Goal: Transaction & Acquisition: Book appointment/travel/reservation

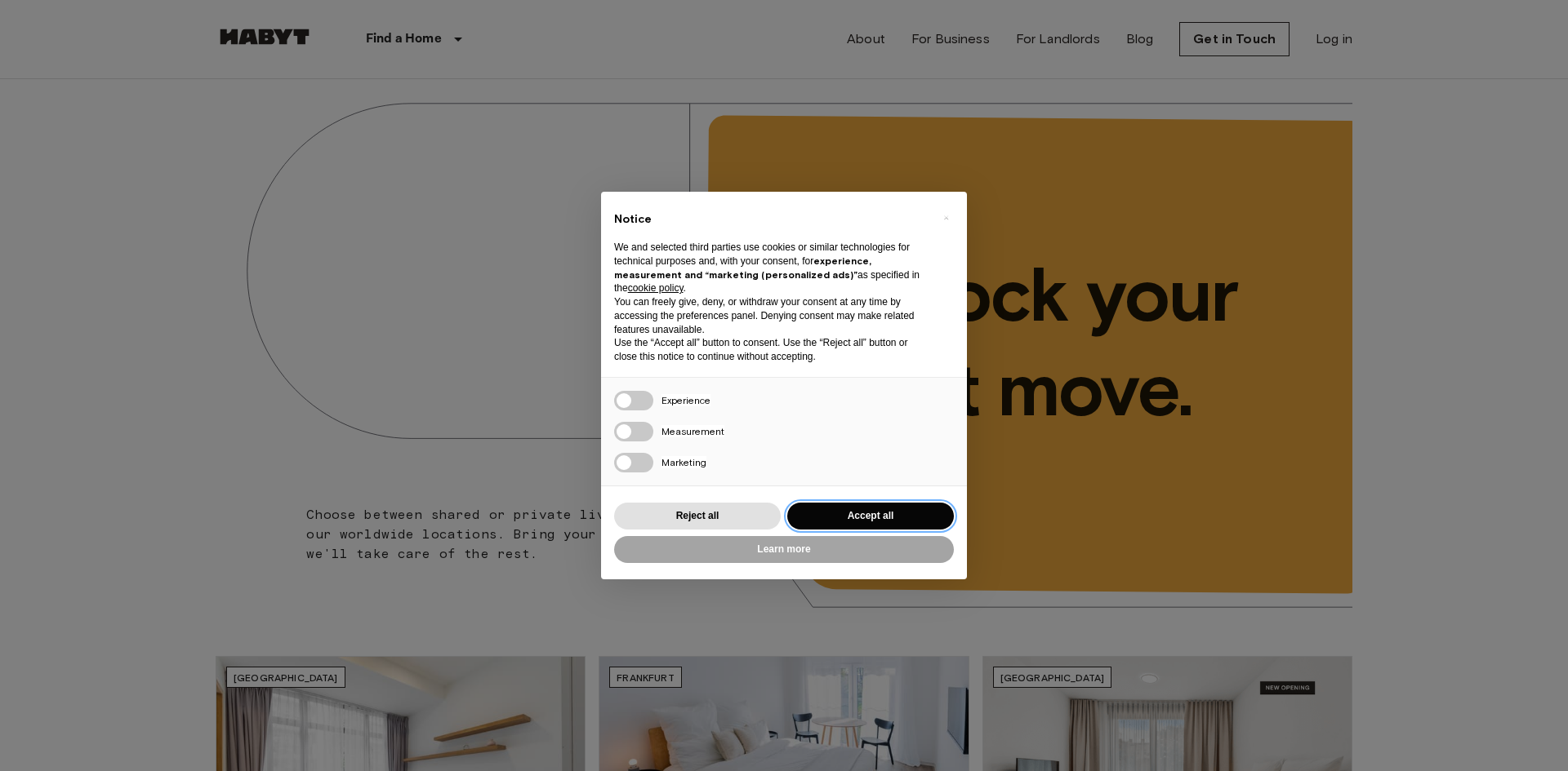
click at [873, 510] on button "Accept all" at bounding box center [870, 516] width 166 height 27
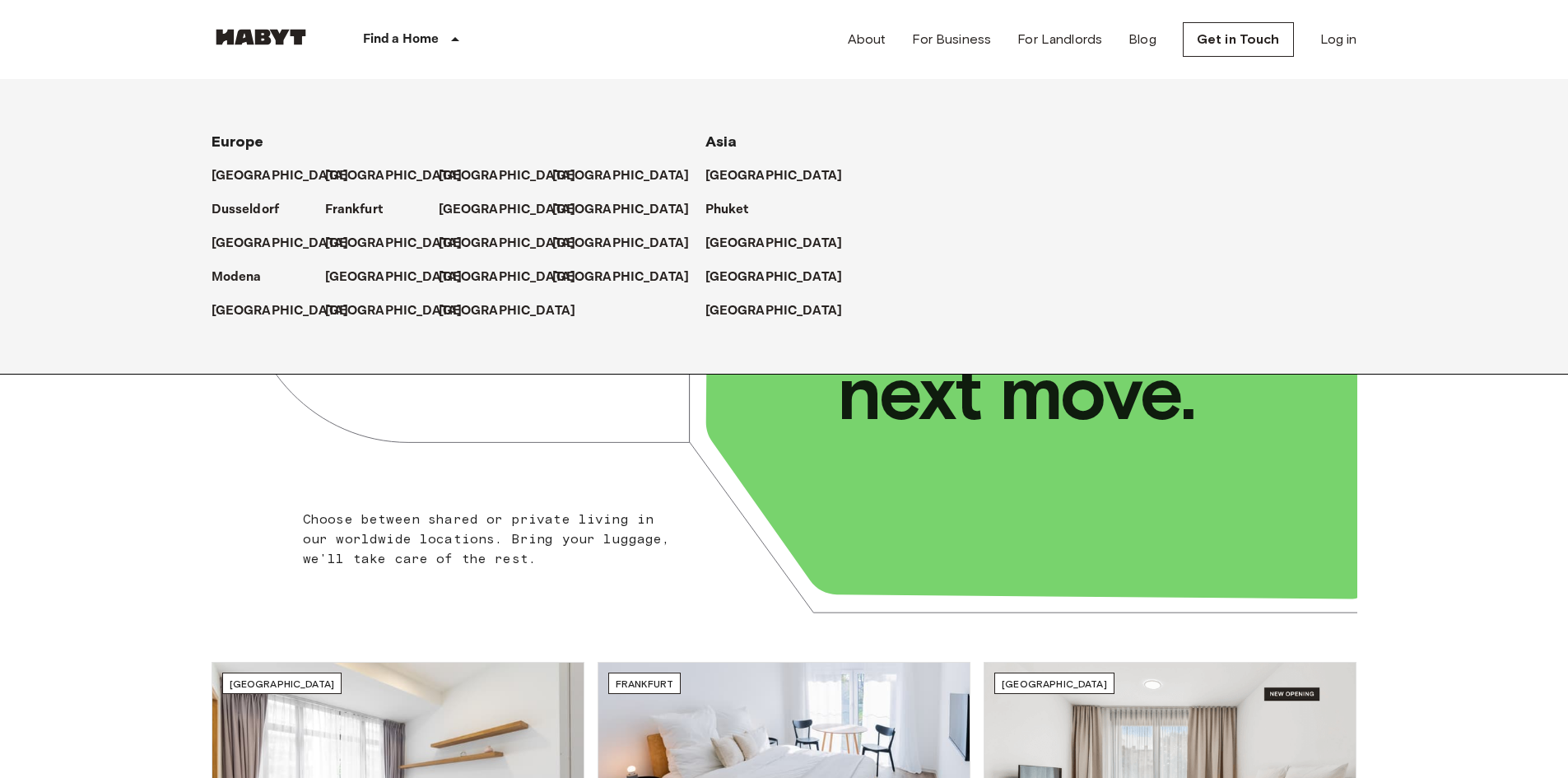
click at [347, 227] on div "[GEOGRAPHIC_DATA]" at bounding box center [381, 237] width 113 height 34
click at [353, 242] on p "[GEOGRAPHIC_DATA]" at bounding box center [398, 243] width 138 height 19
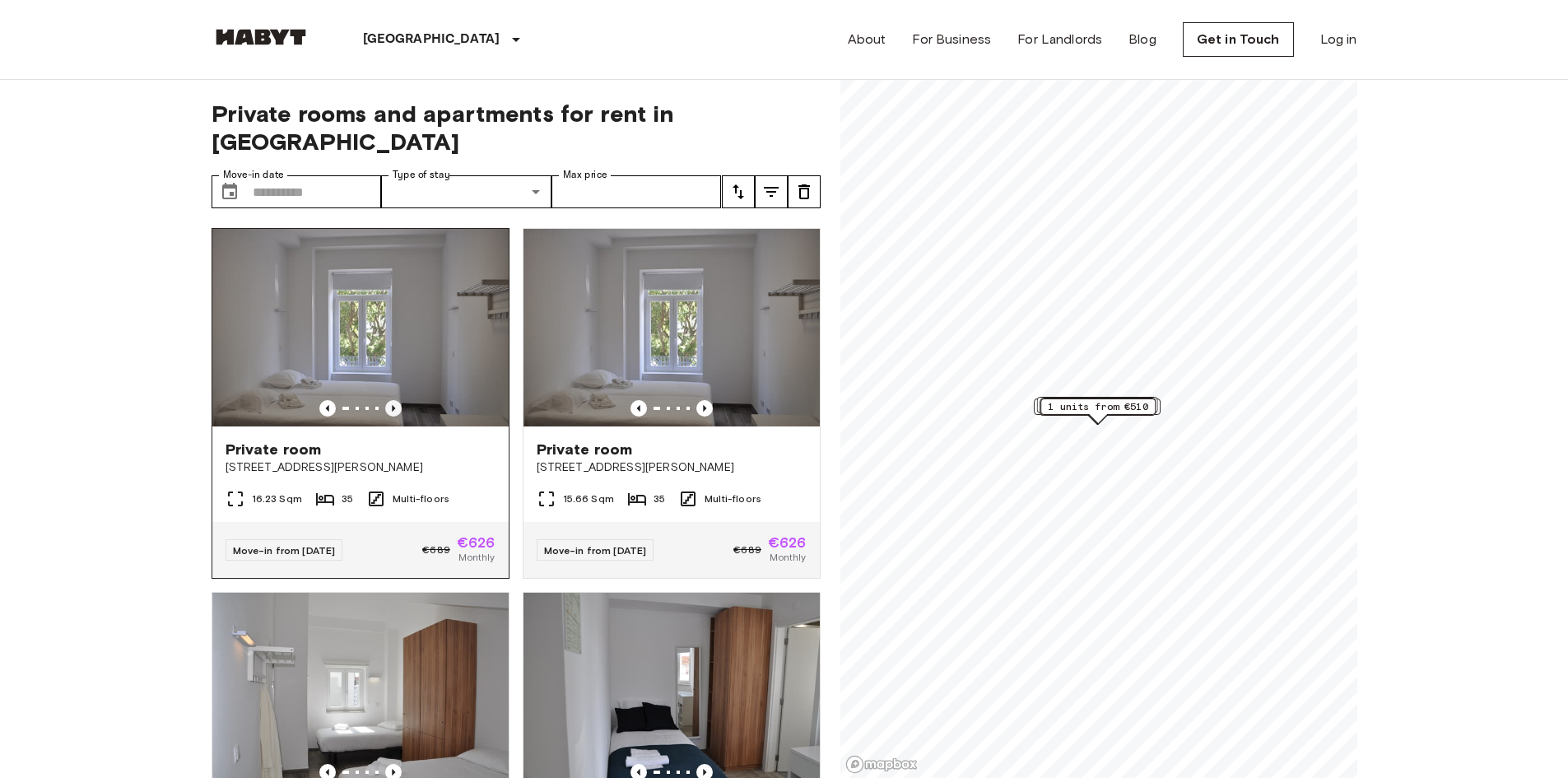
click at [389, 401] on icon "Previous image" at bounding box center [393, 408] width 16 height 16
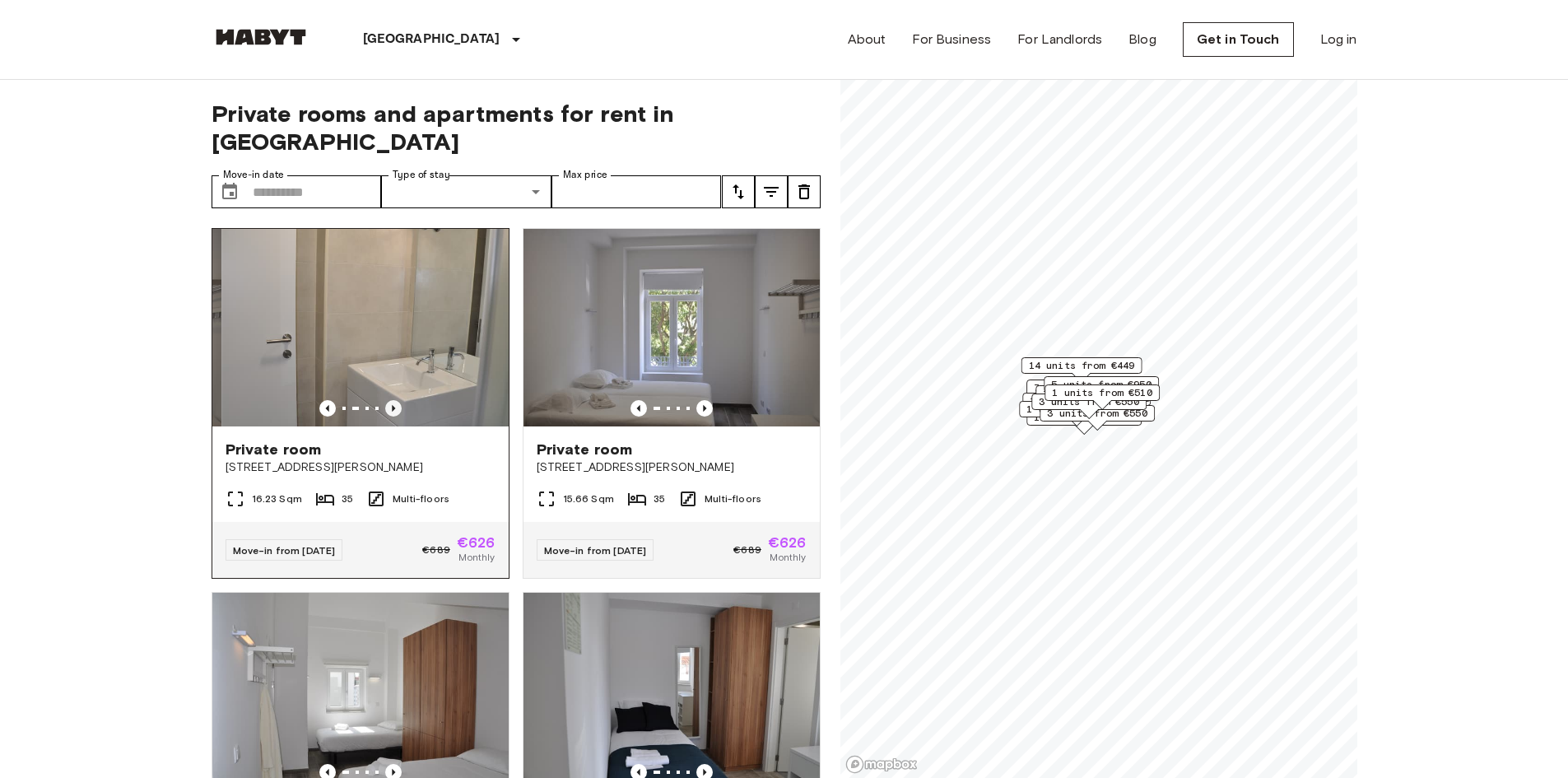
click at [389, 401] on icon "Previous image" at bounding box center [393, 408] width 16 height 16
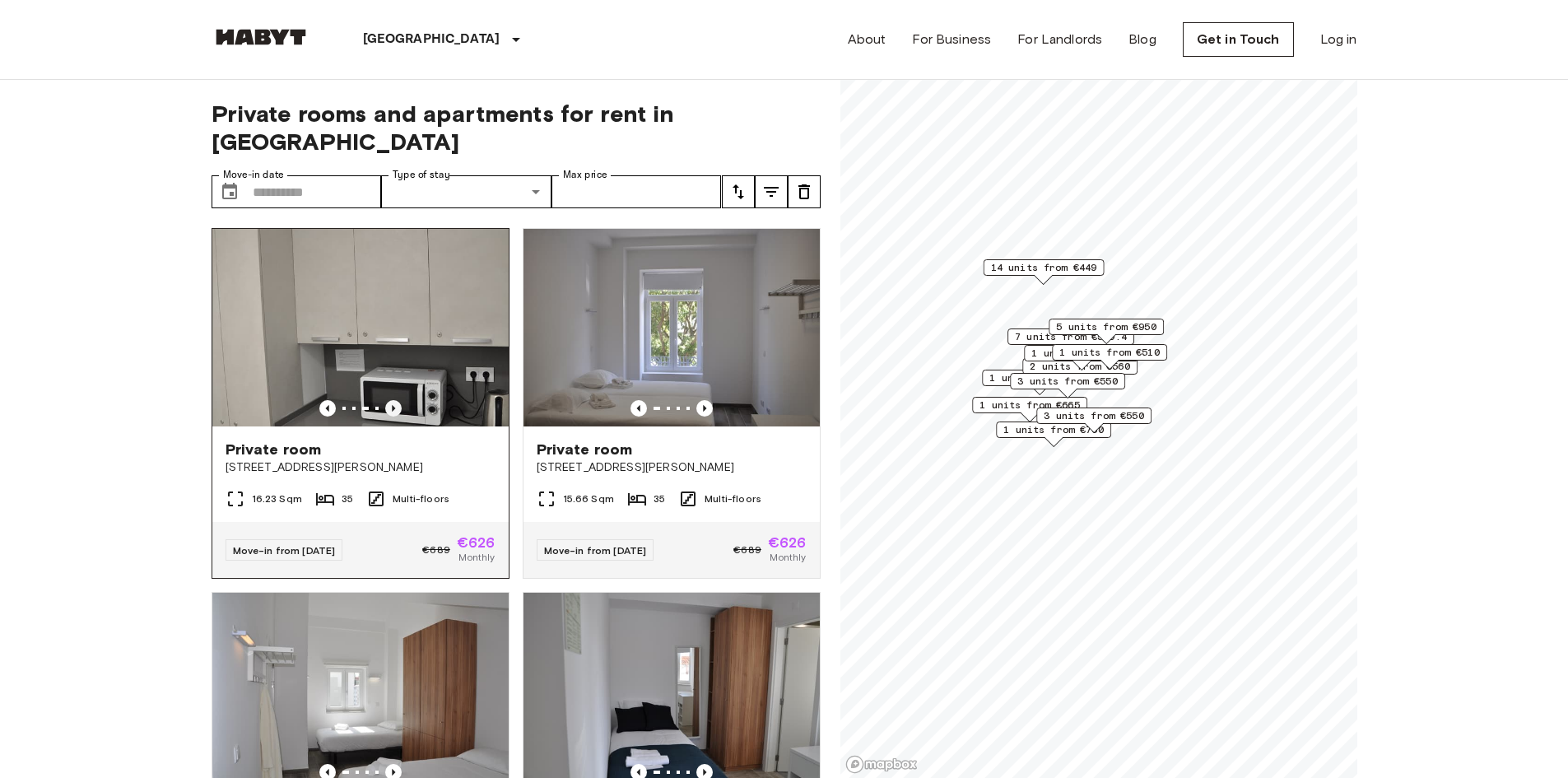
click at [389, 401] on icon "Previous image" at bounding box center [393, 408] width 16 height 16
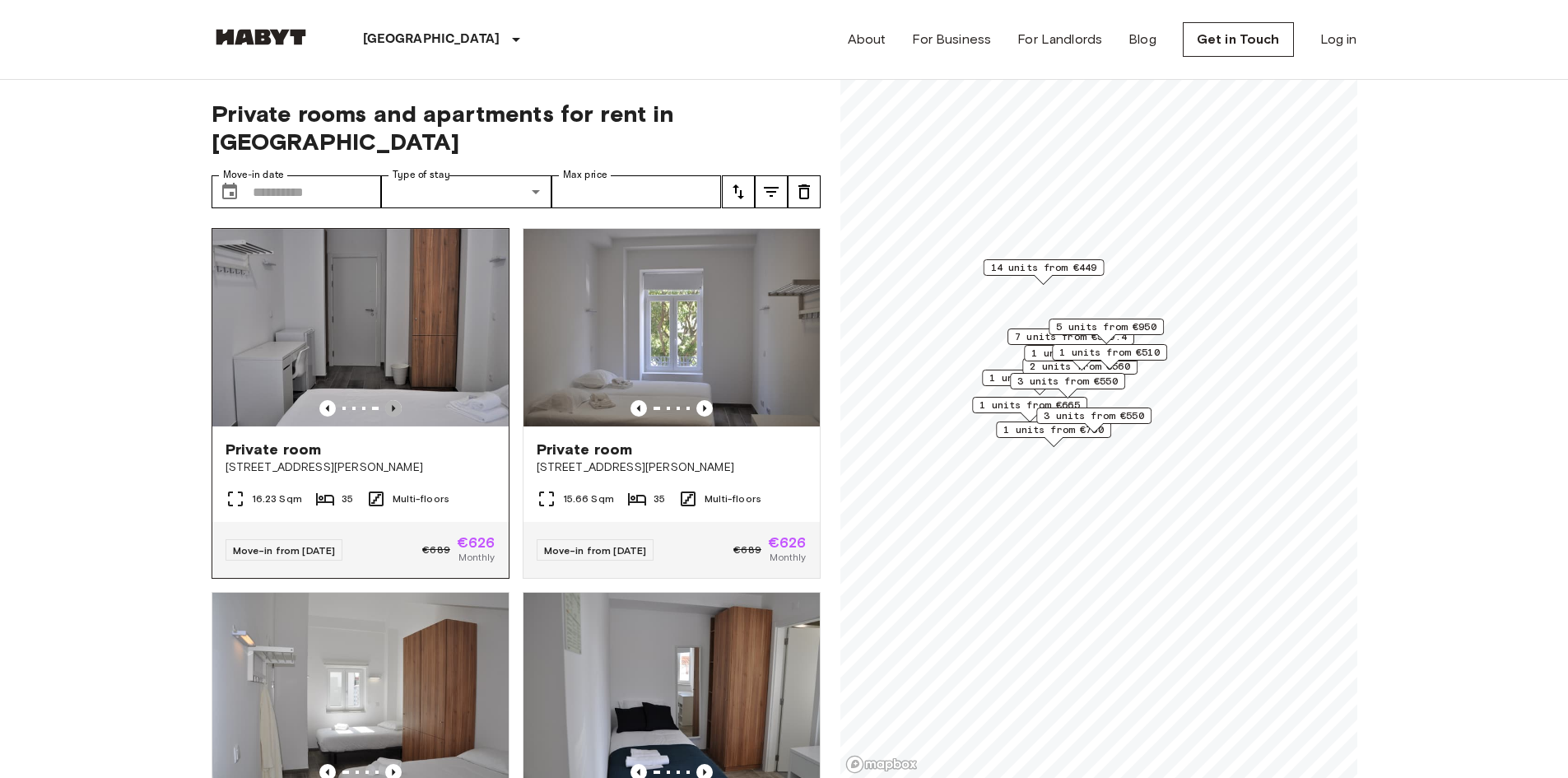
click at [389, 401] on icon "Previous image" at bounding box center [393, 408] width 16 height 16
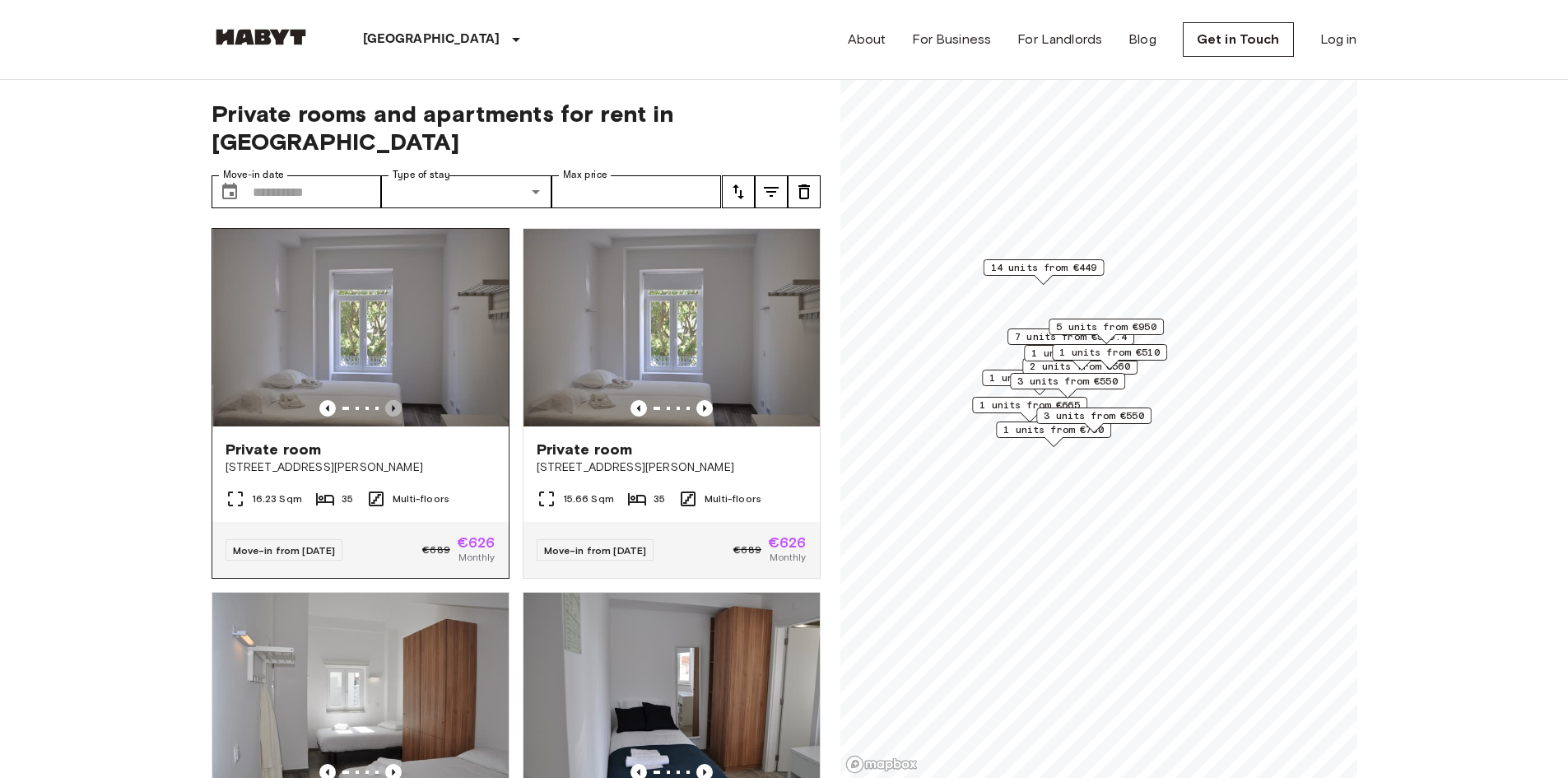
click at [389, 401] on icon "Previous image" at bounding box center [393, 408] width 16 height 16
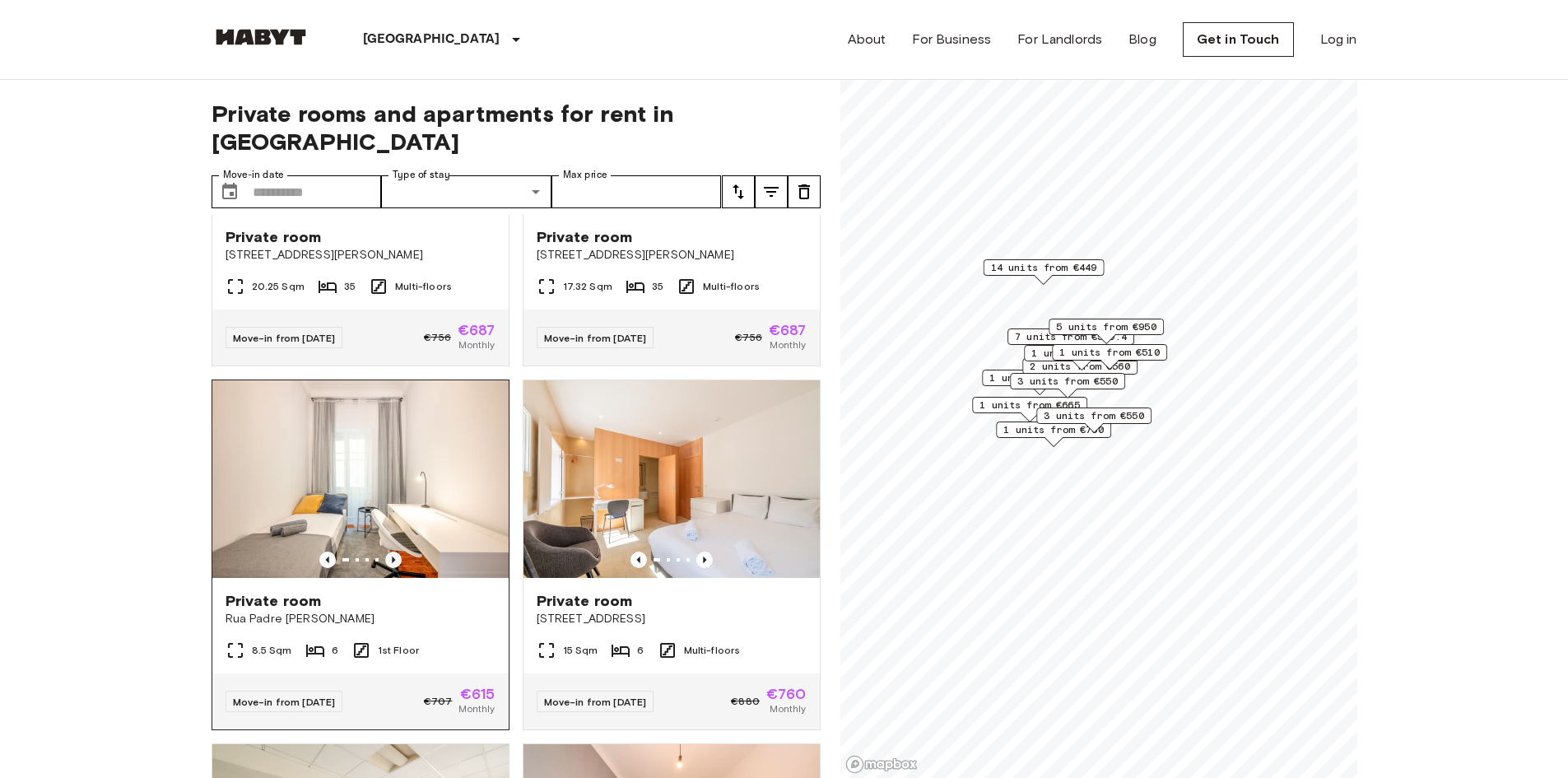
scroll to position [906, 0]
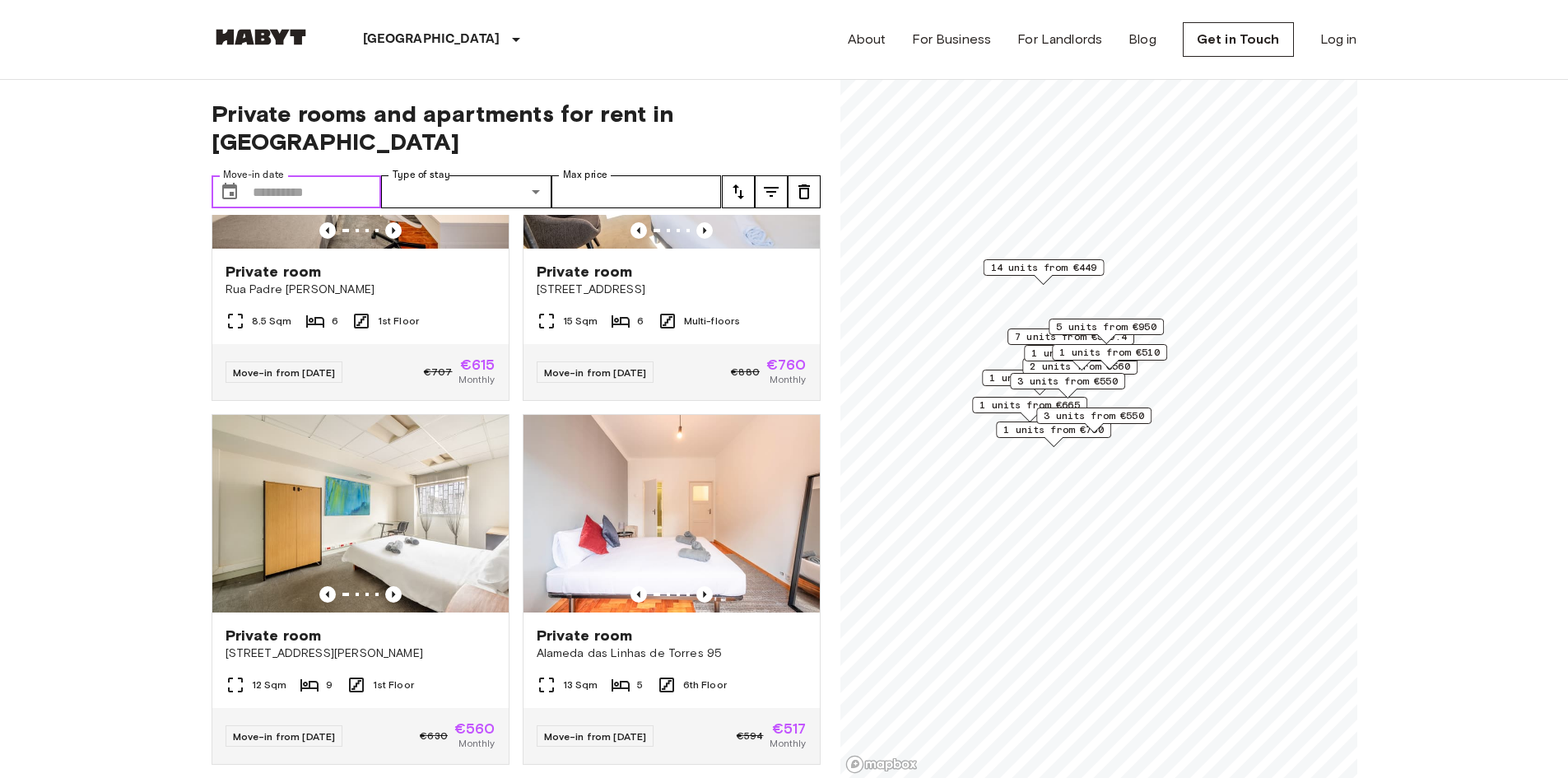
click at [324, 176] on input "Move-in date" at bounding box center [317, 192] width 129 height 33
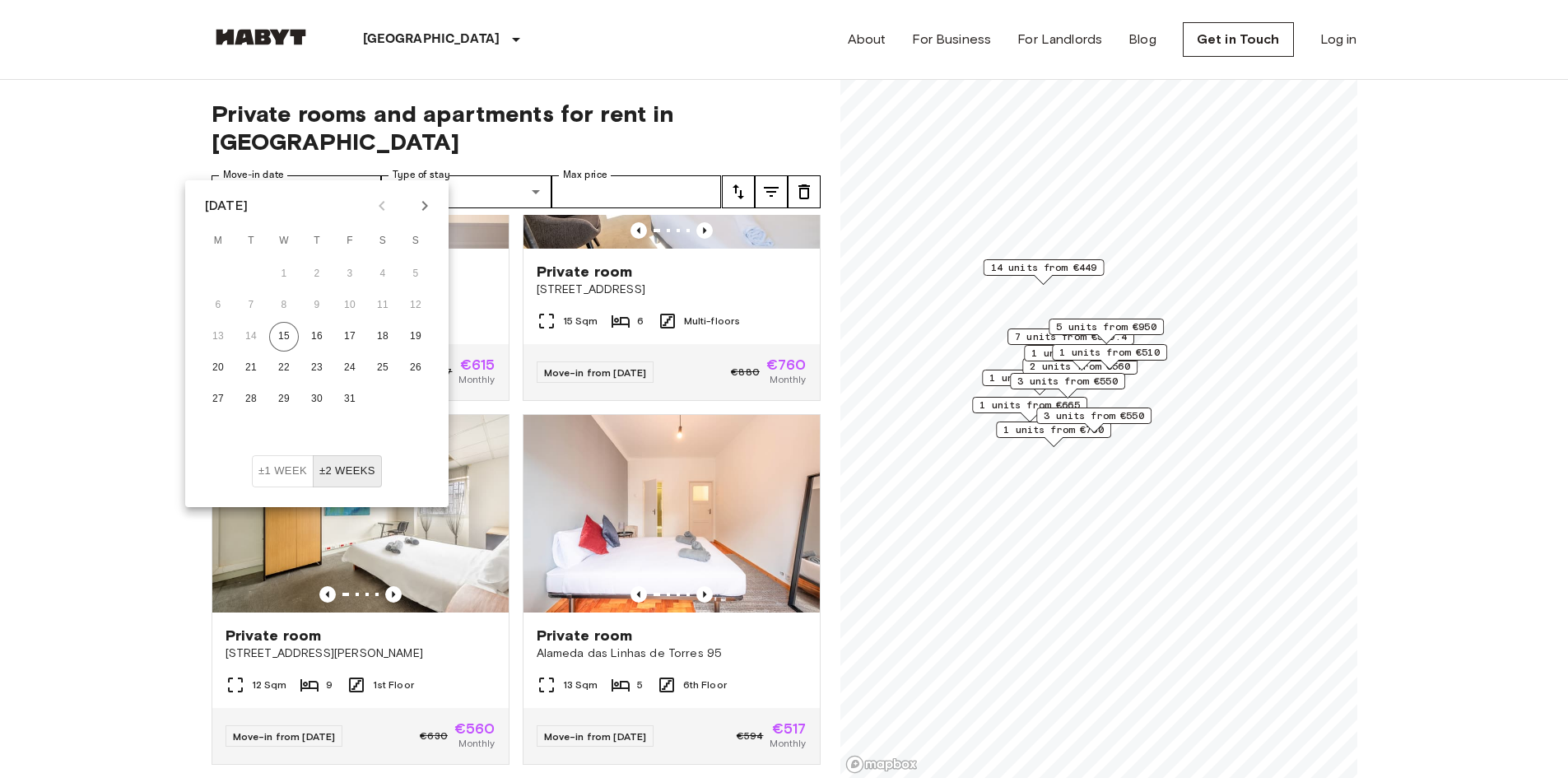
click at [420, 204] on icon "Next month" at bounding box center [425, 206] width 19 height 19
click at [384, 270] on button "1" at bounding box center [382, 274] width 30 height 30
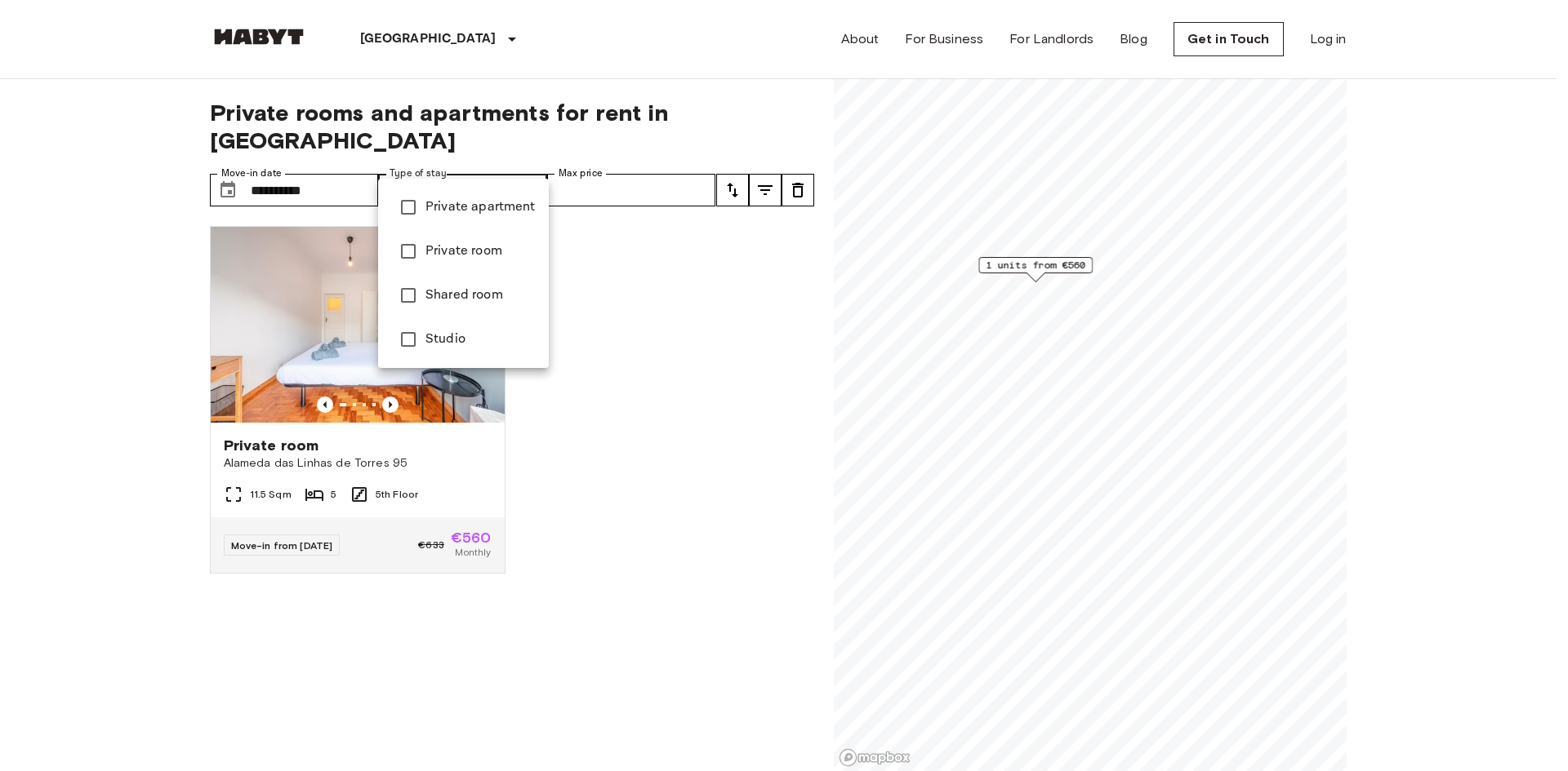
click at [521, 166] on div at bounding box center [784, 386] width 1568 height 771
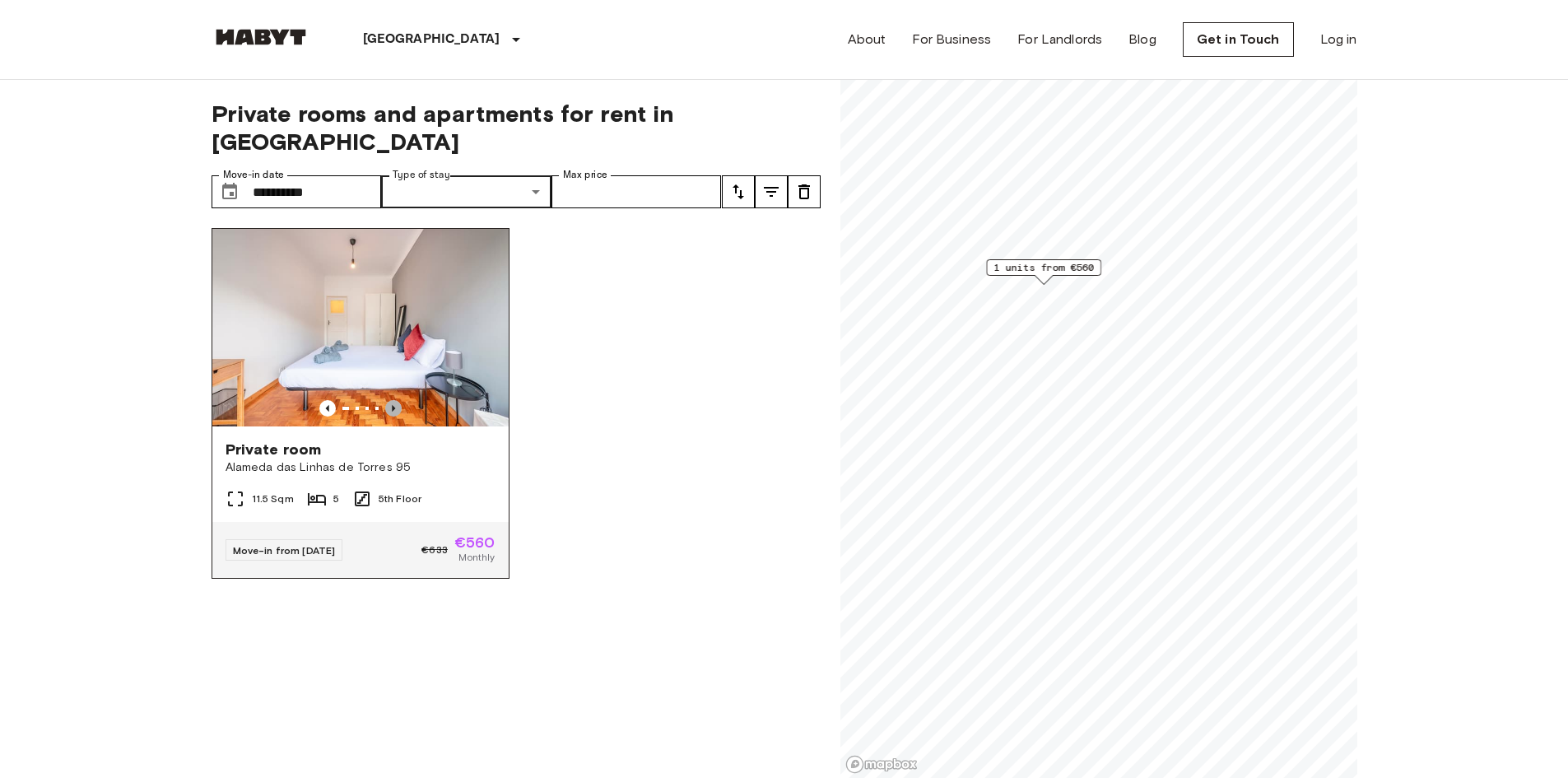
click at [387, 401] on icon "Previous image" at bounding box center [393, 408] width 16 height 16
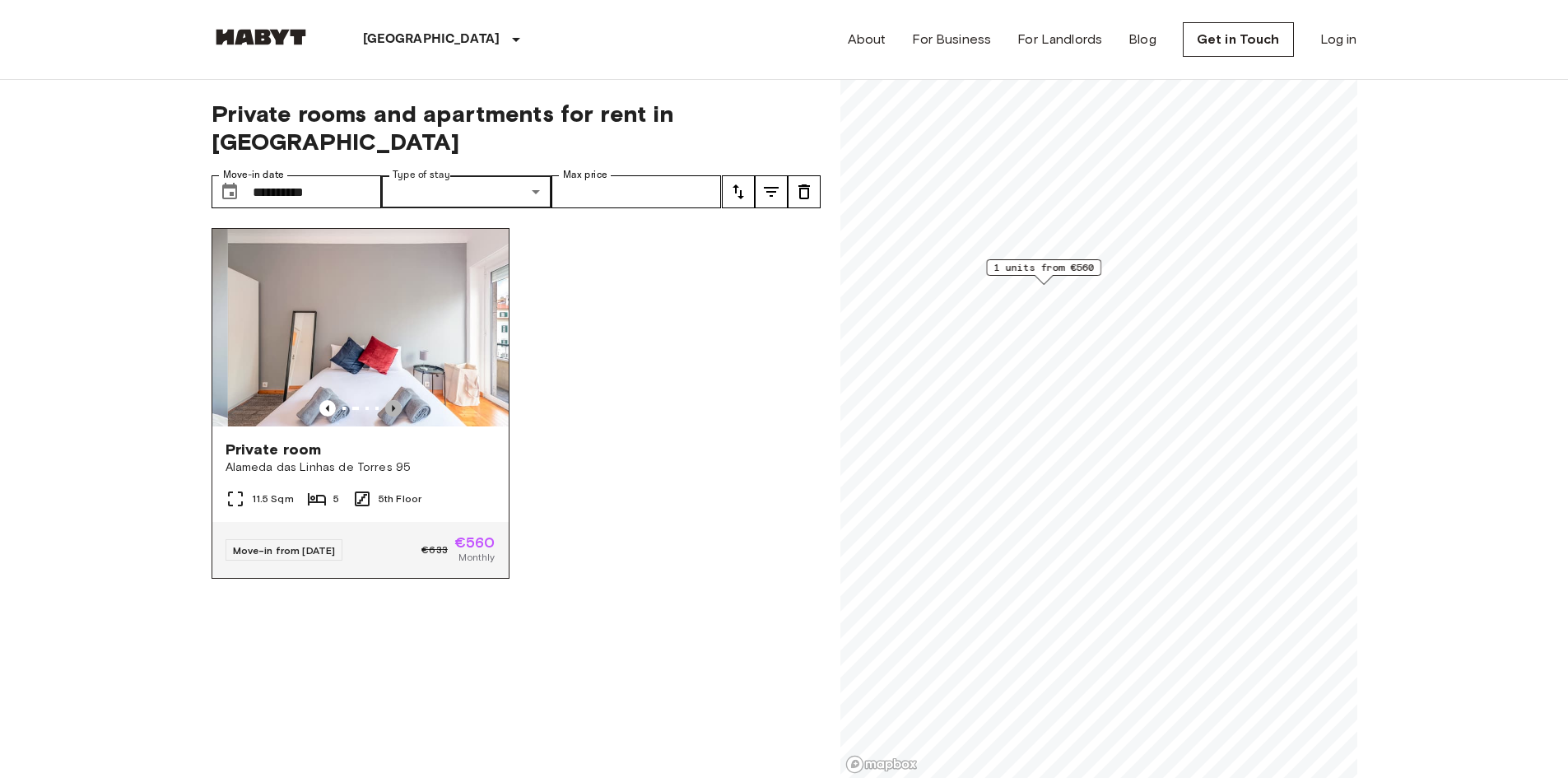
click at [387, 401] on icon "Previous image" at bounding box center [393, 408] width 16 height 16
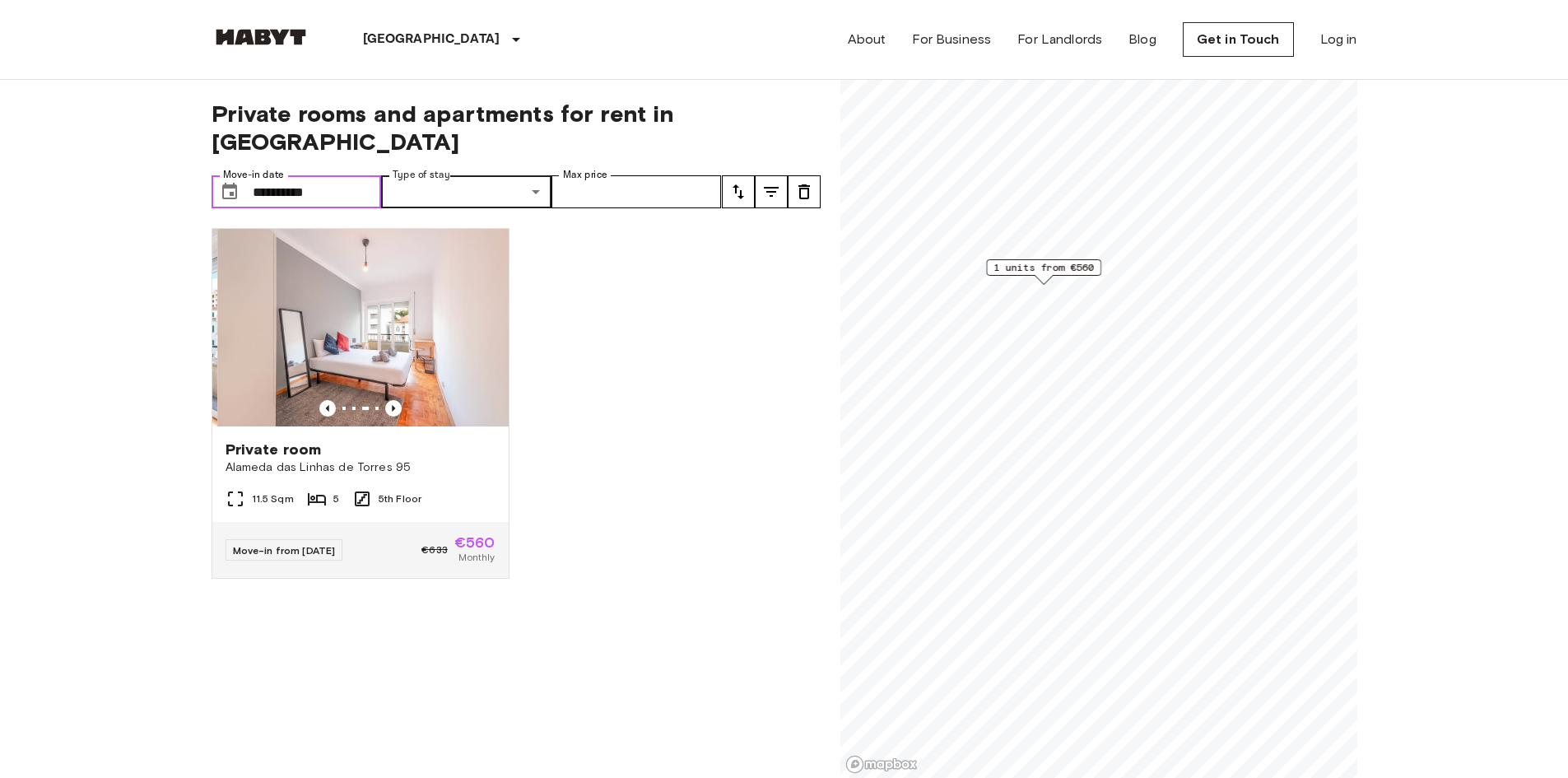
click at [282, 176] on input "**********" at bounding box center [317, 192] width 129 height 33
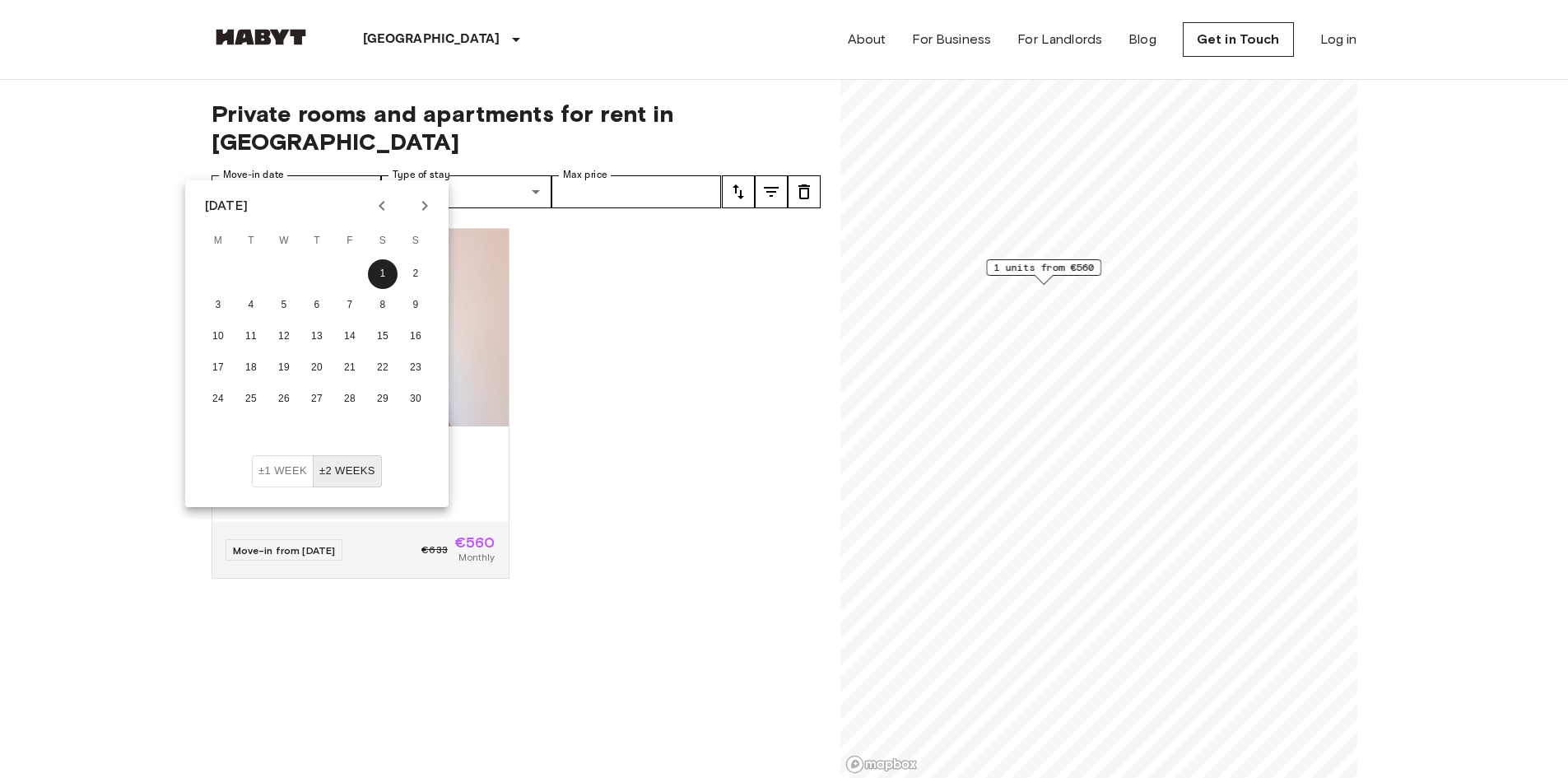
click at [355, 476] on button "±2 weeks" at bounding box center [347, 470] width 69 height 32
click at [384, 204] on icon "Previous month" at bounding box center [382, 206] width 19 height 19
click at [285, 345] on button "15" at bounding box center [284, 337] width 30 height 30
type input "**********"
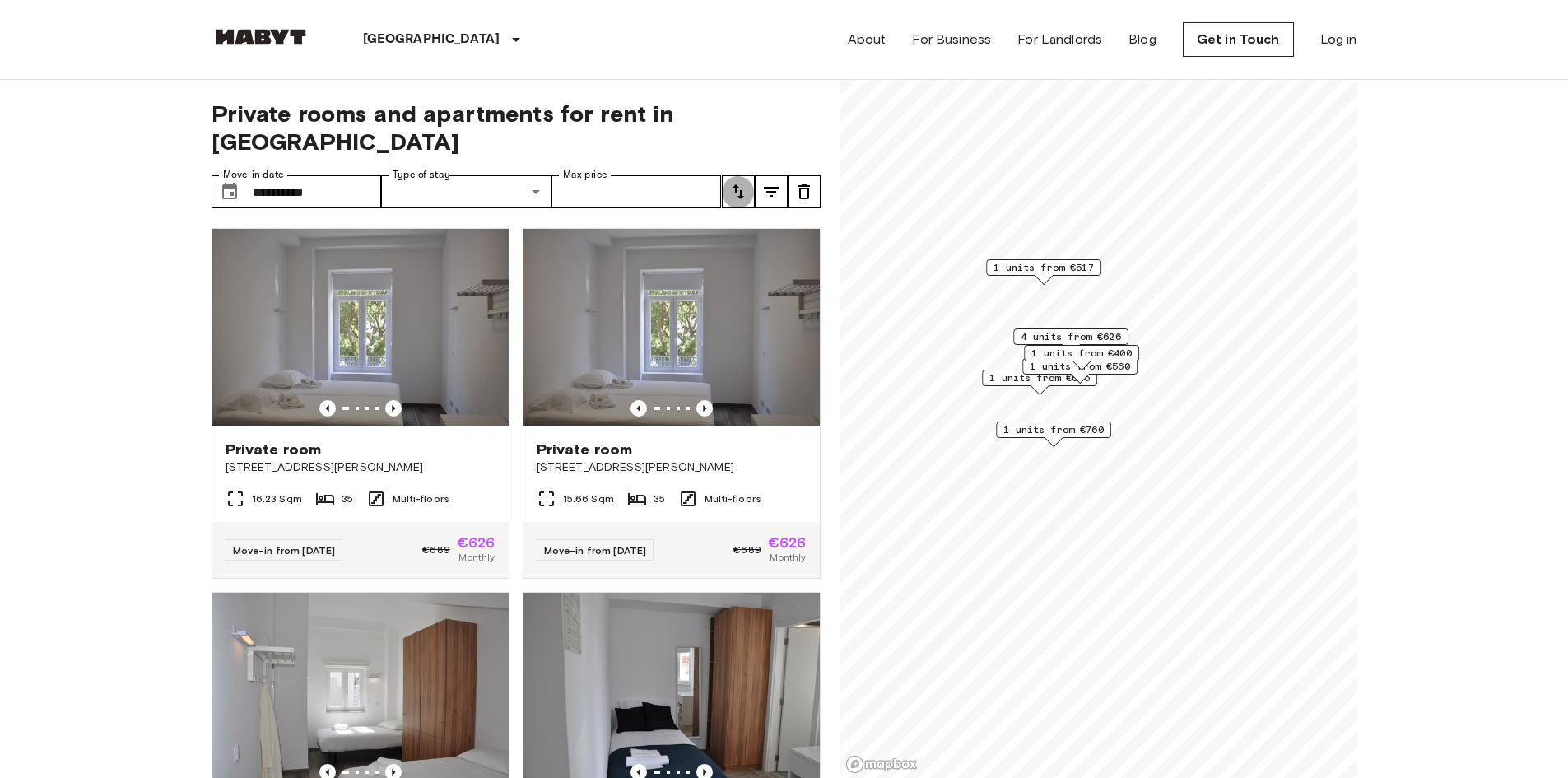
click at [748, 182] on icon "tune" at bounding box center [738, 192] width 19 height 19
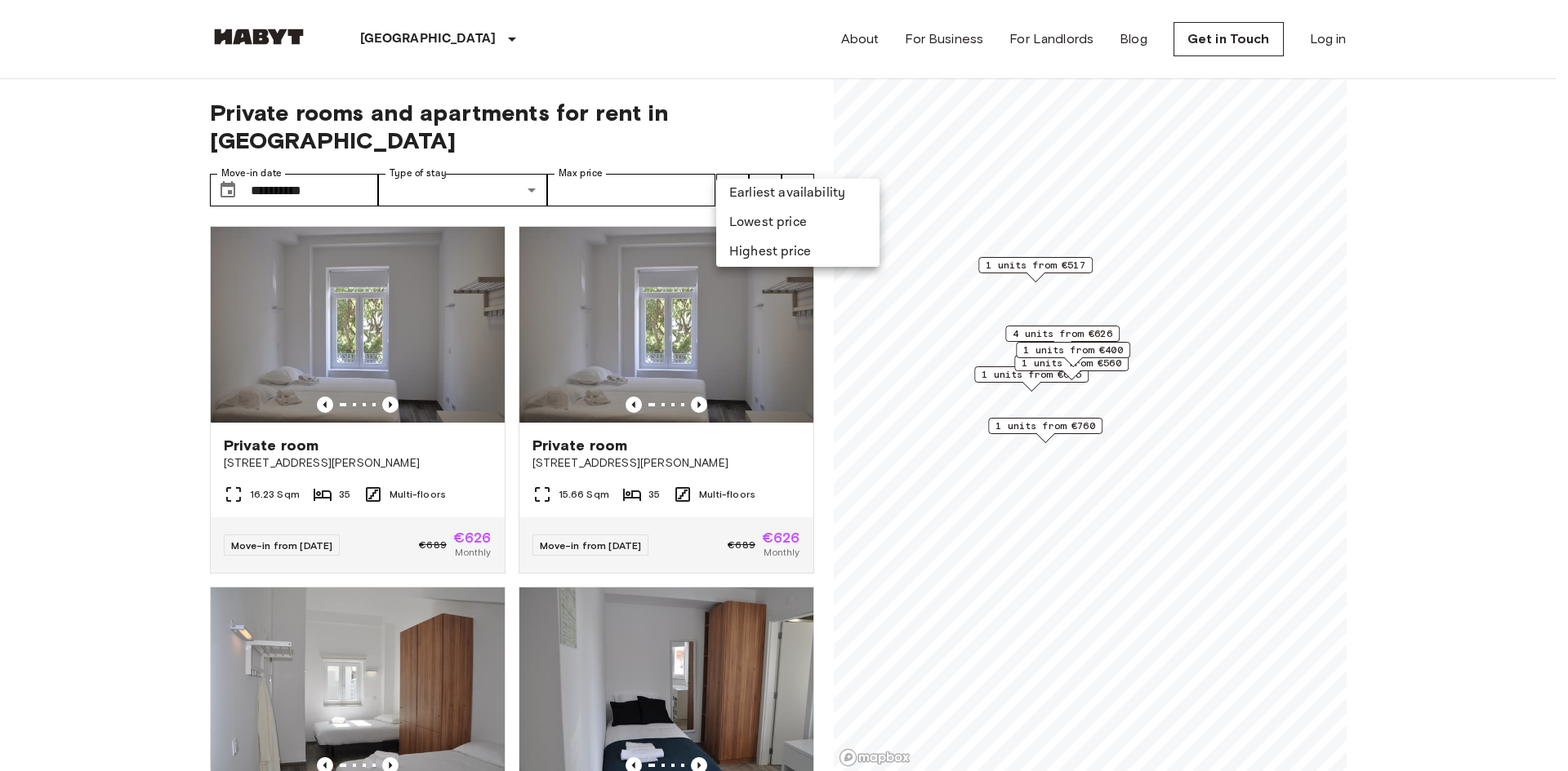
click at [748, 243] on li "Highest price" at bounding box center [797, 252] width 164 height 30
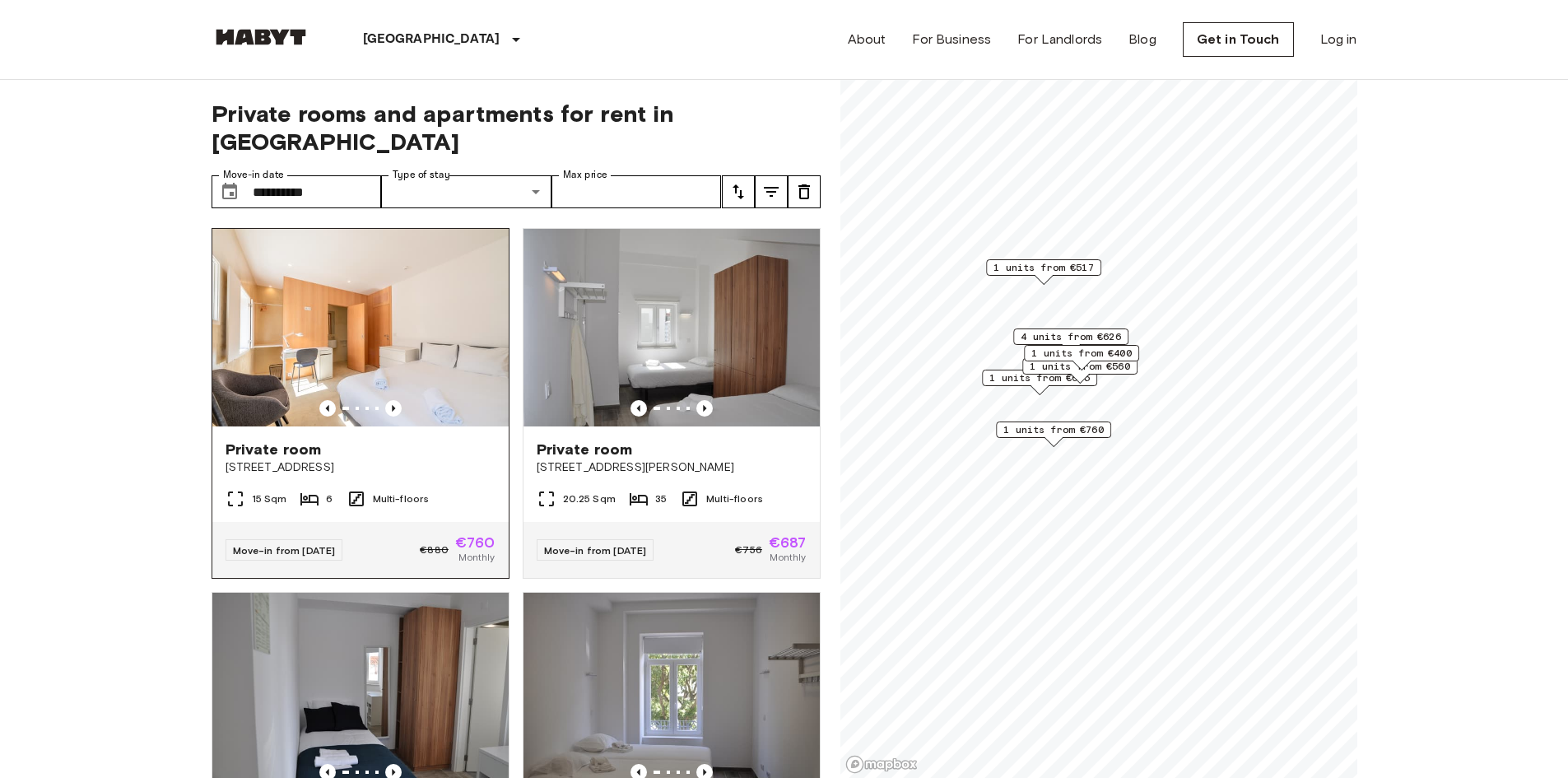
click at [416, 439] on div "Private room" at bounding box center [361, 449] width 270 height 19
click at [297, 176] on input "**********" at bounding box center [317, 192] width 129 height 33
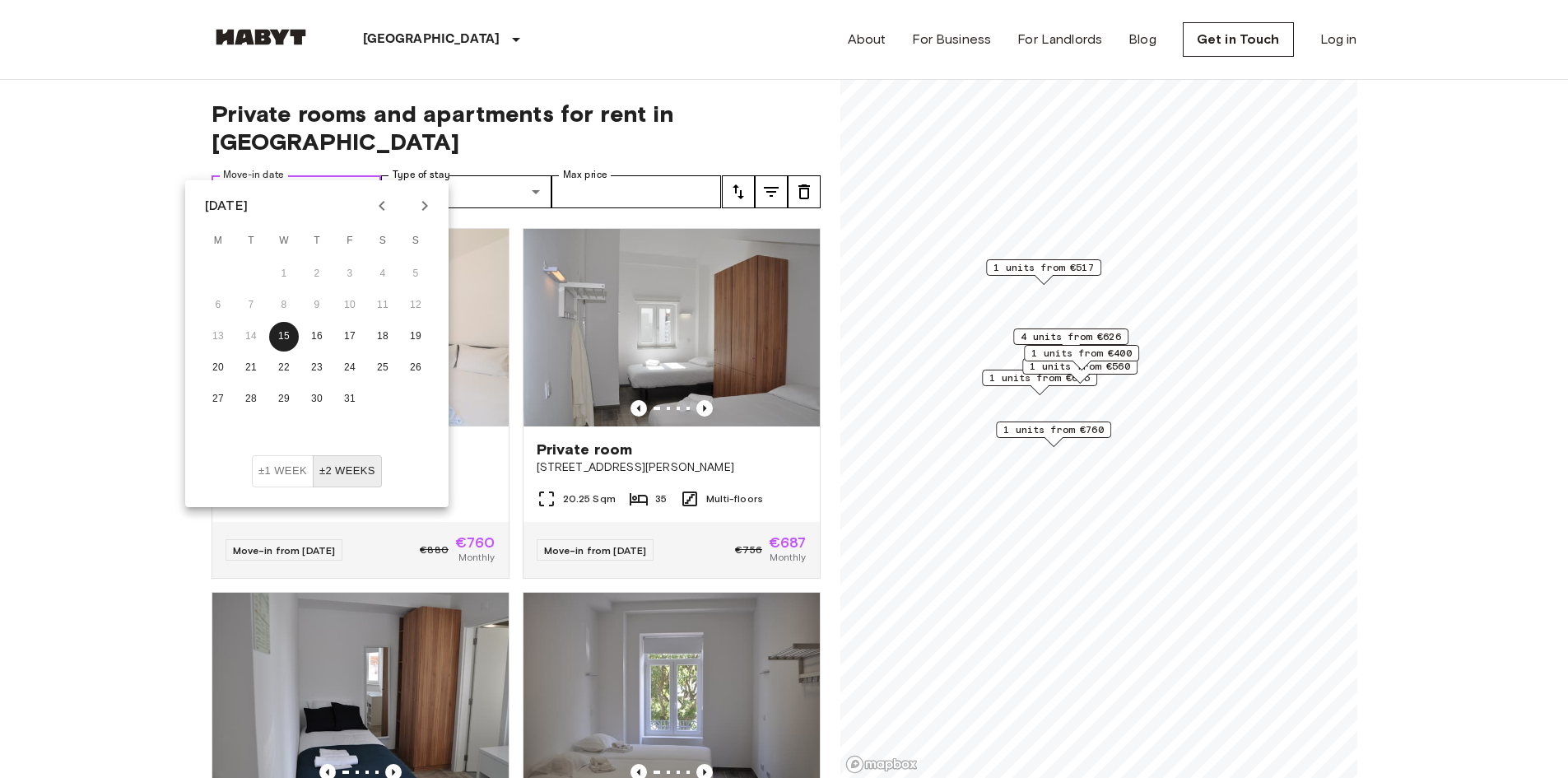
click at [300, 176] on input "**********" at bounding box center [317, 192] width 129 height 33
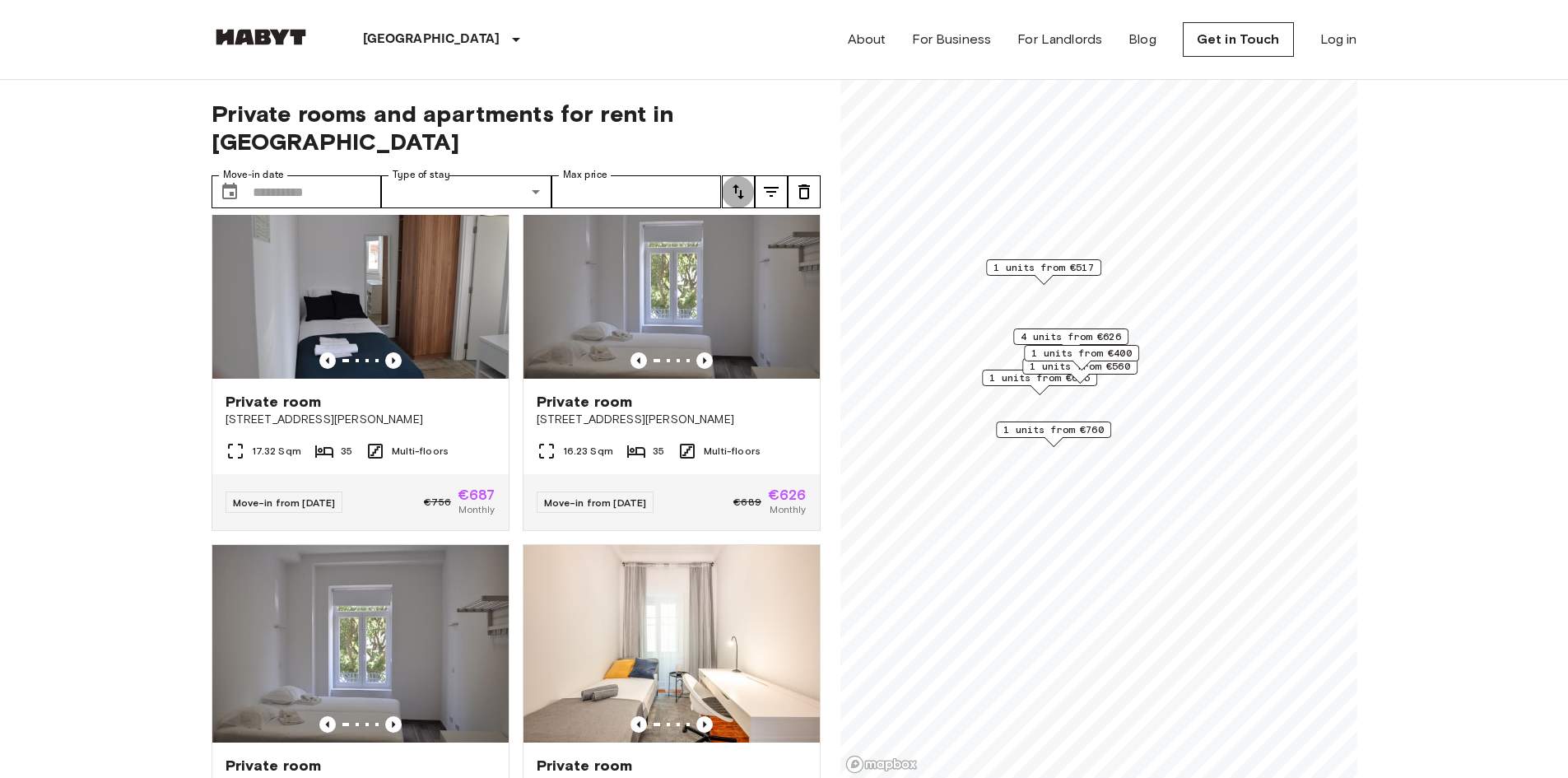
click at [749, 176] on button "tune" at bounding box center [738, 192] width 33 height 33
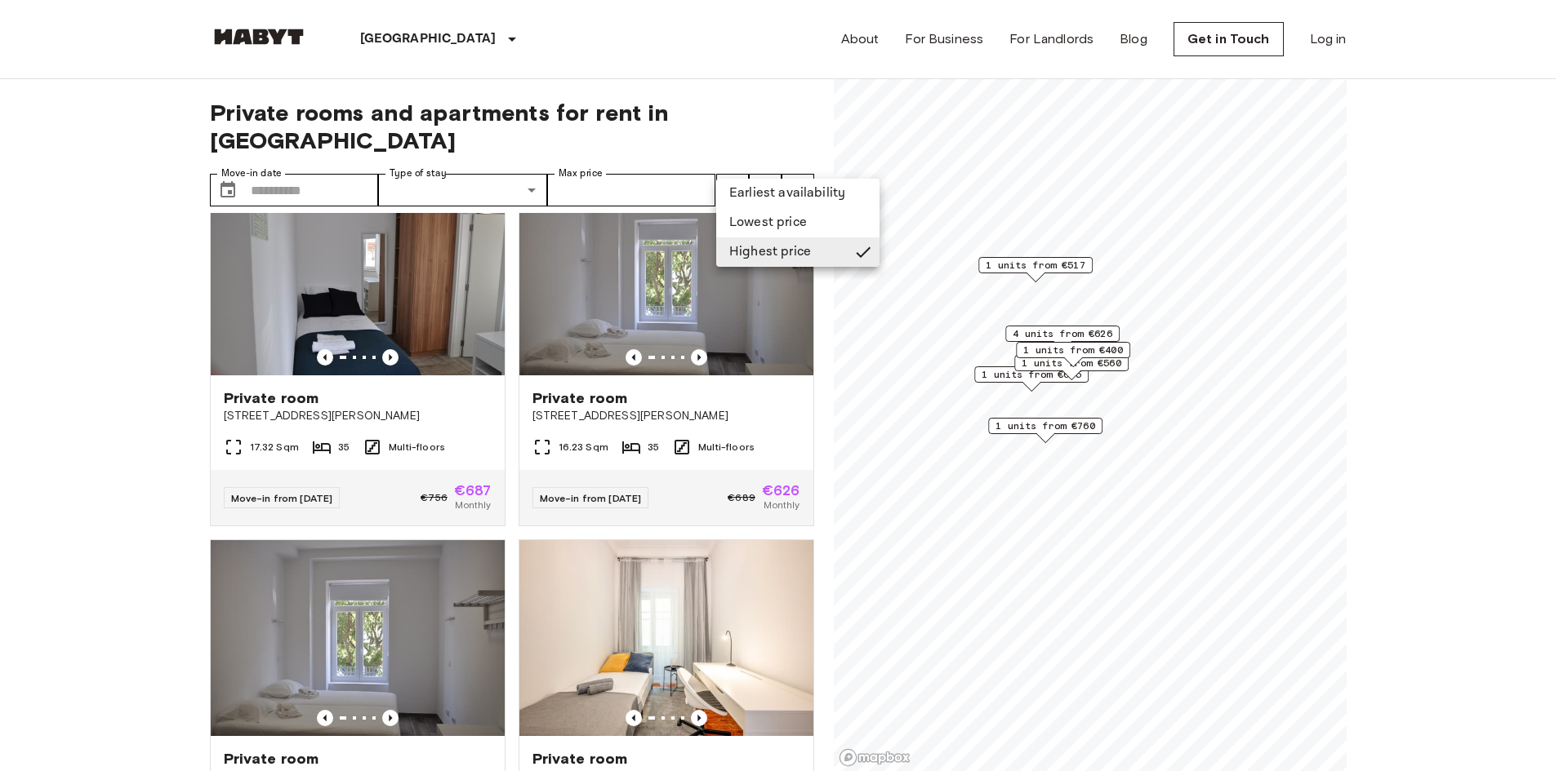
click at [759, 255] on li "Highest price" at bounding box center [797, 252] width 164 height 30
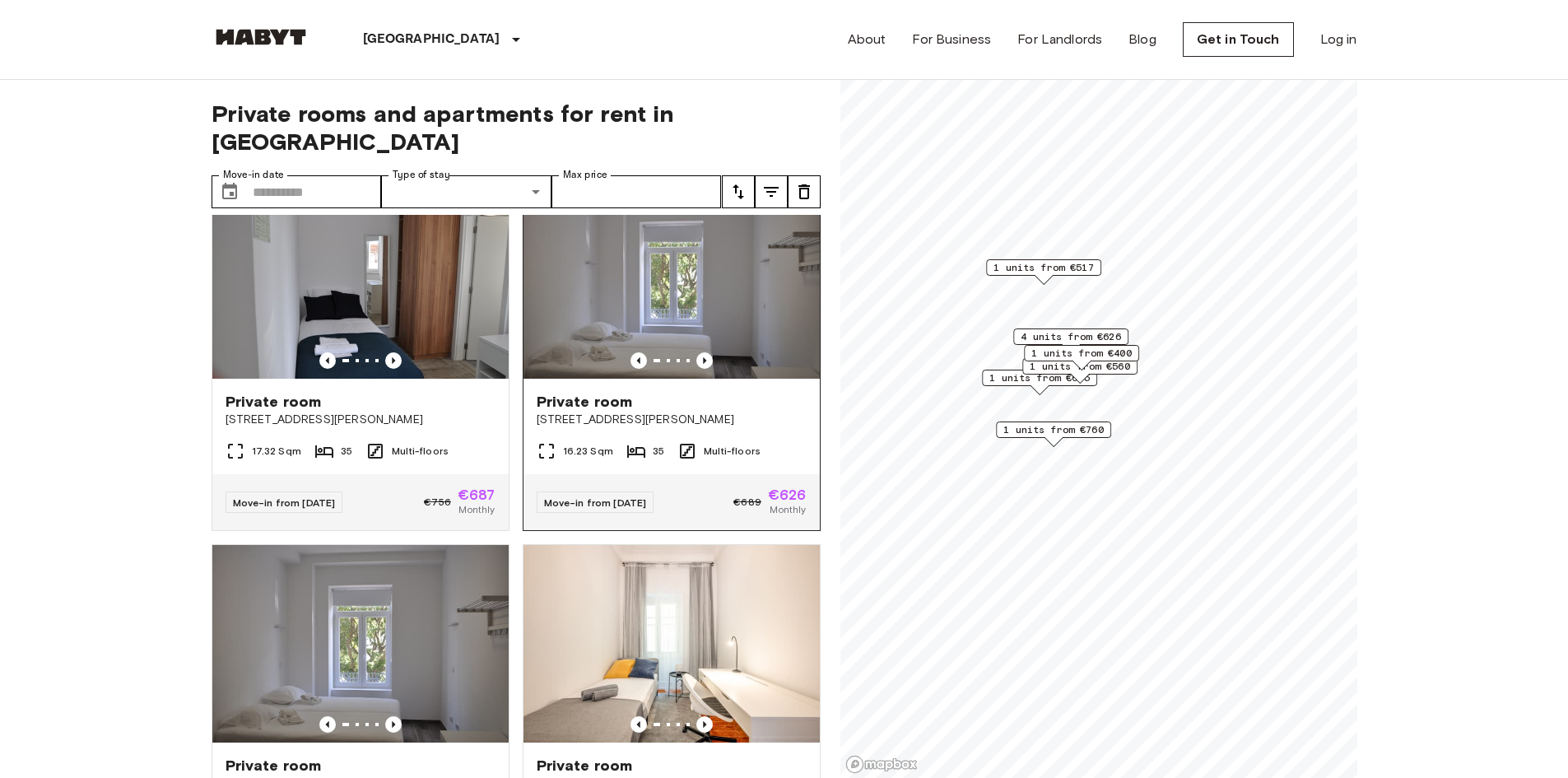
scroll to position [0, 0]
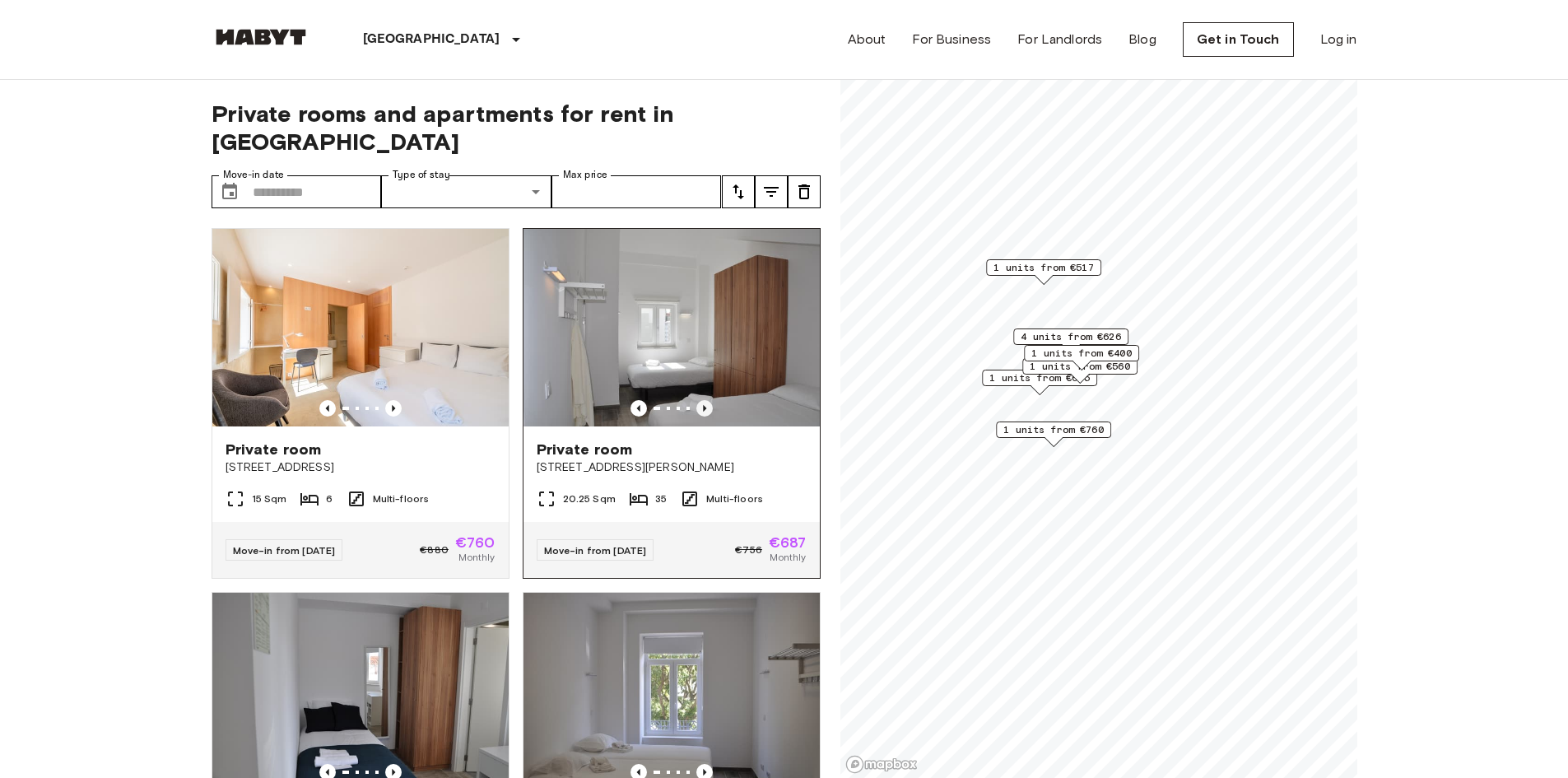
click at [703, 401] on icon "Previous image" at bounding box center [704, 408] width 16 height 16
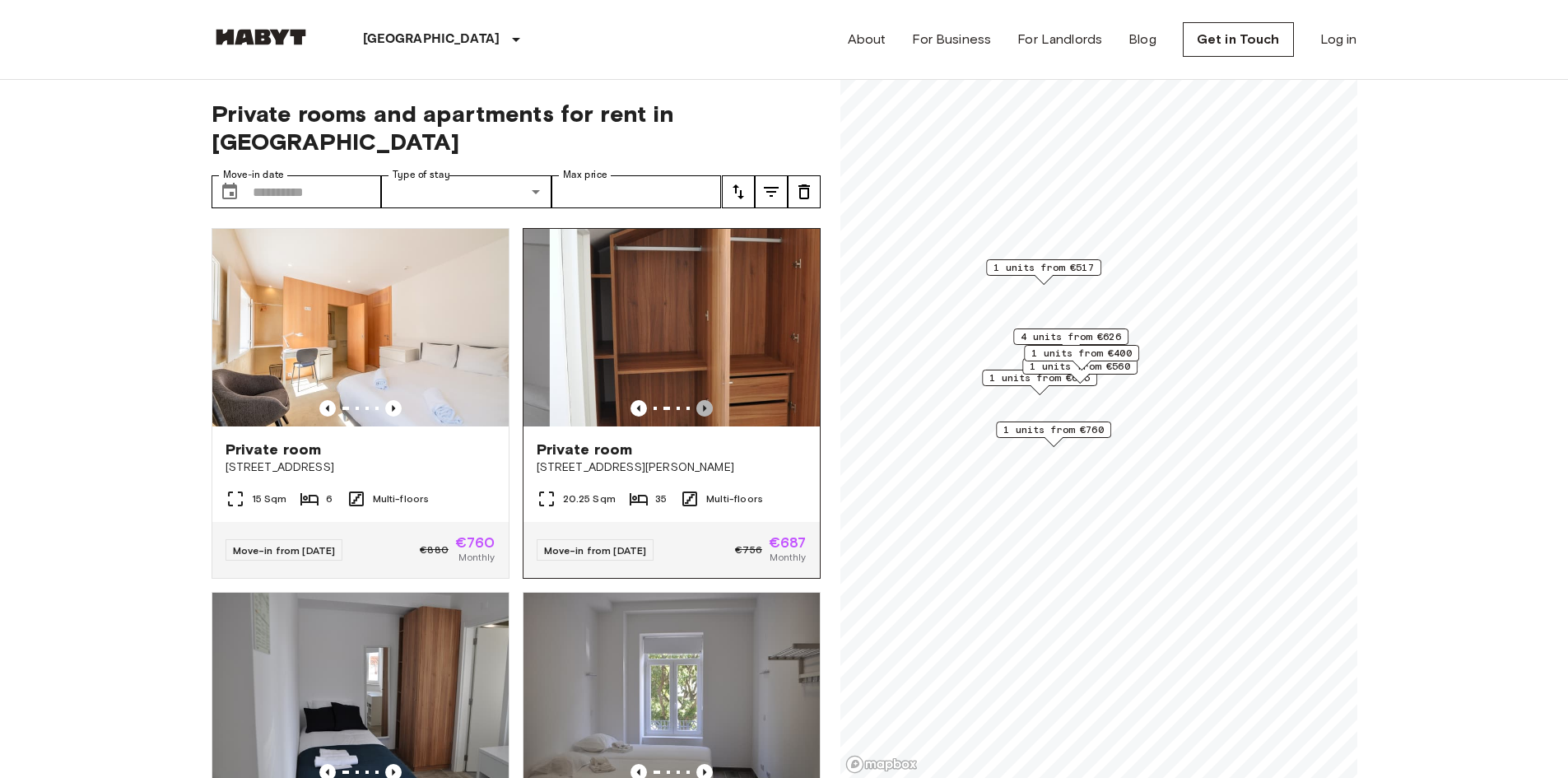
click at [703, 401] on icon "Previous image" at bounding box center [704, 408] width 16 height 16
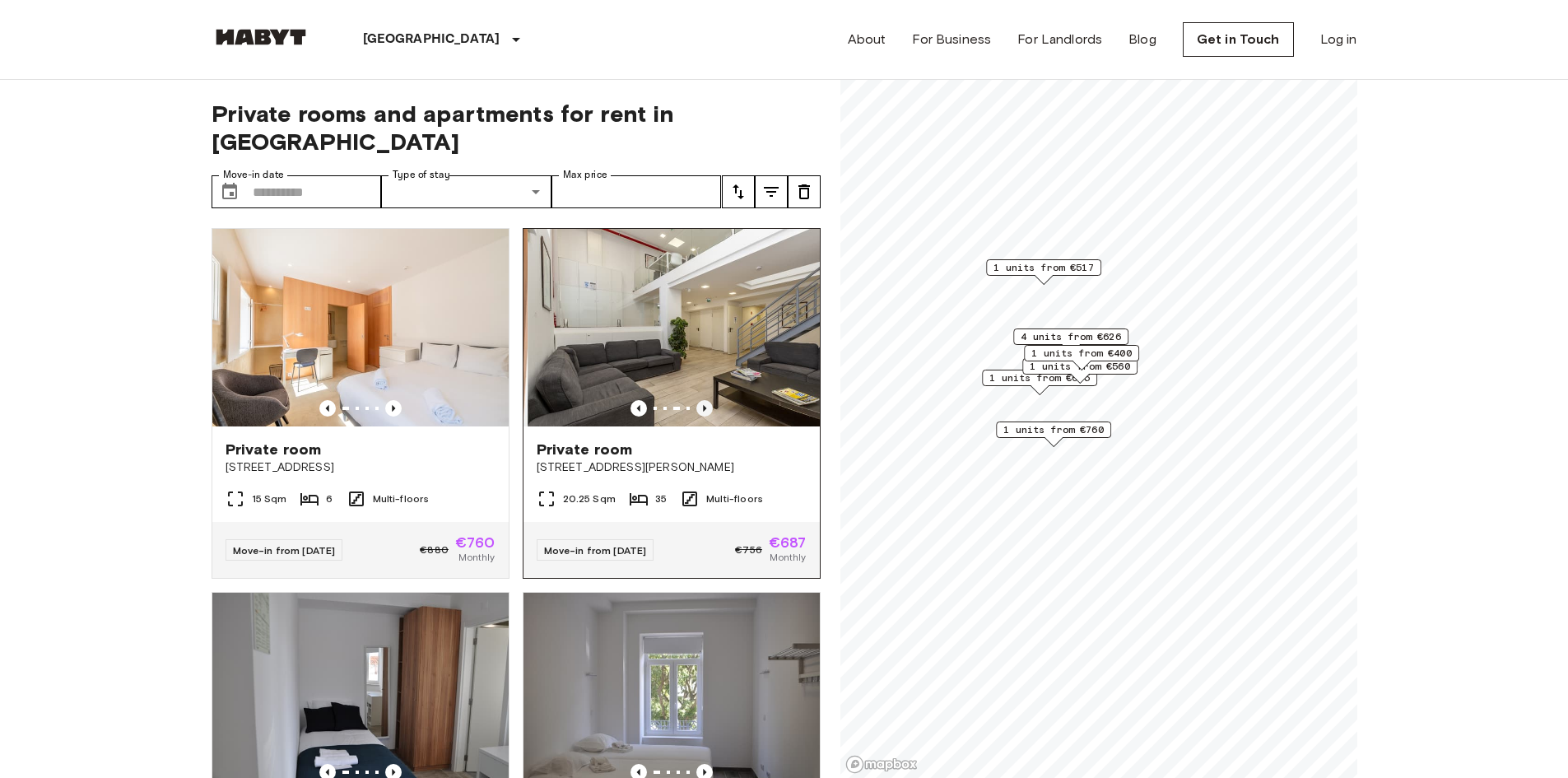
click at [703, 401] on icon "Previous image" at bounding box center [704, 408] width 16 height 16
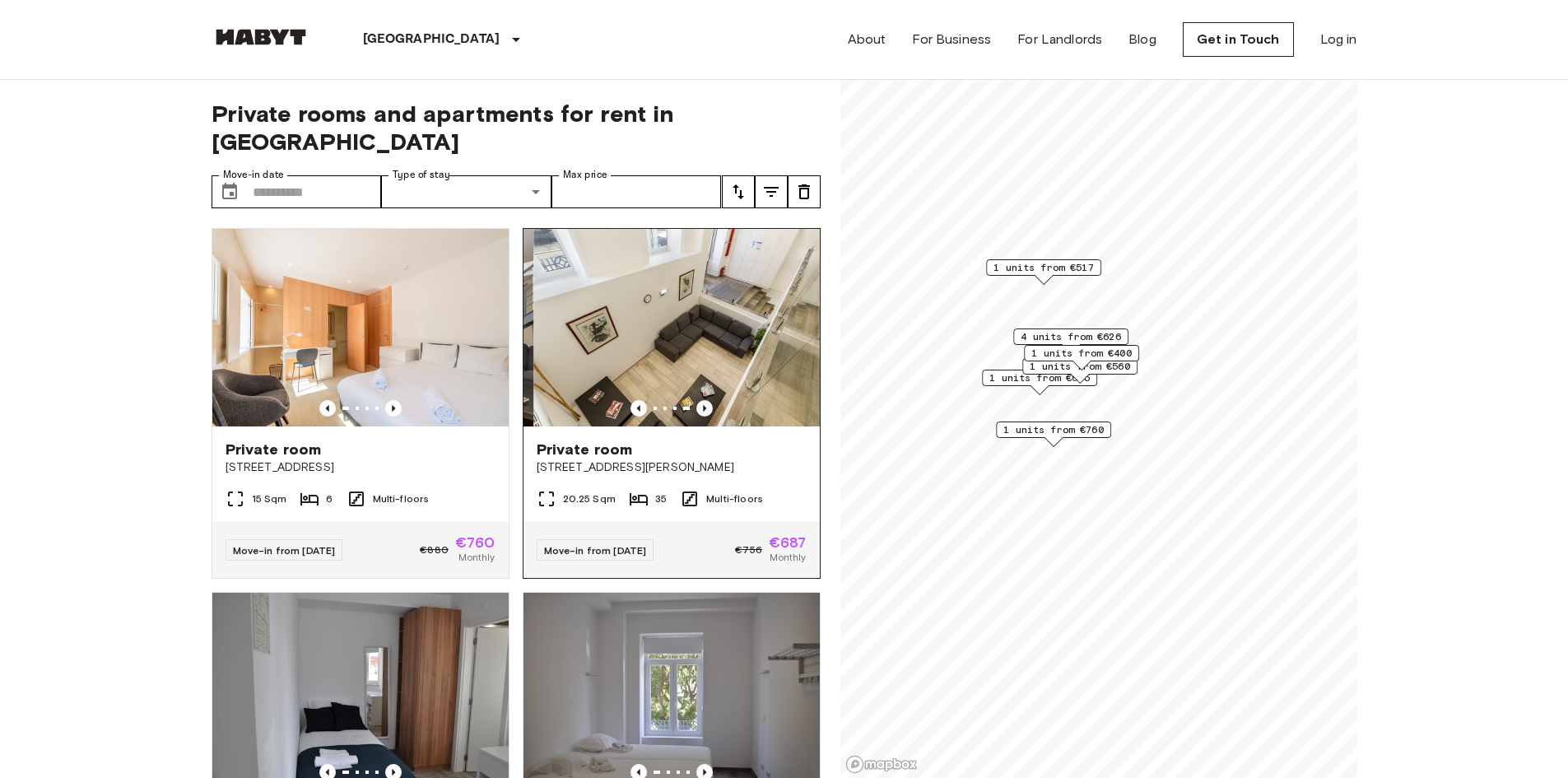
click at [703, 401] on icon "Previous image" at bounding box center [704, 408] width 16 height 16
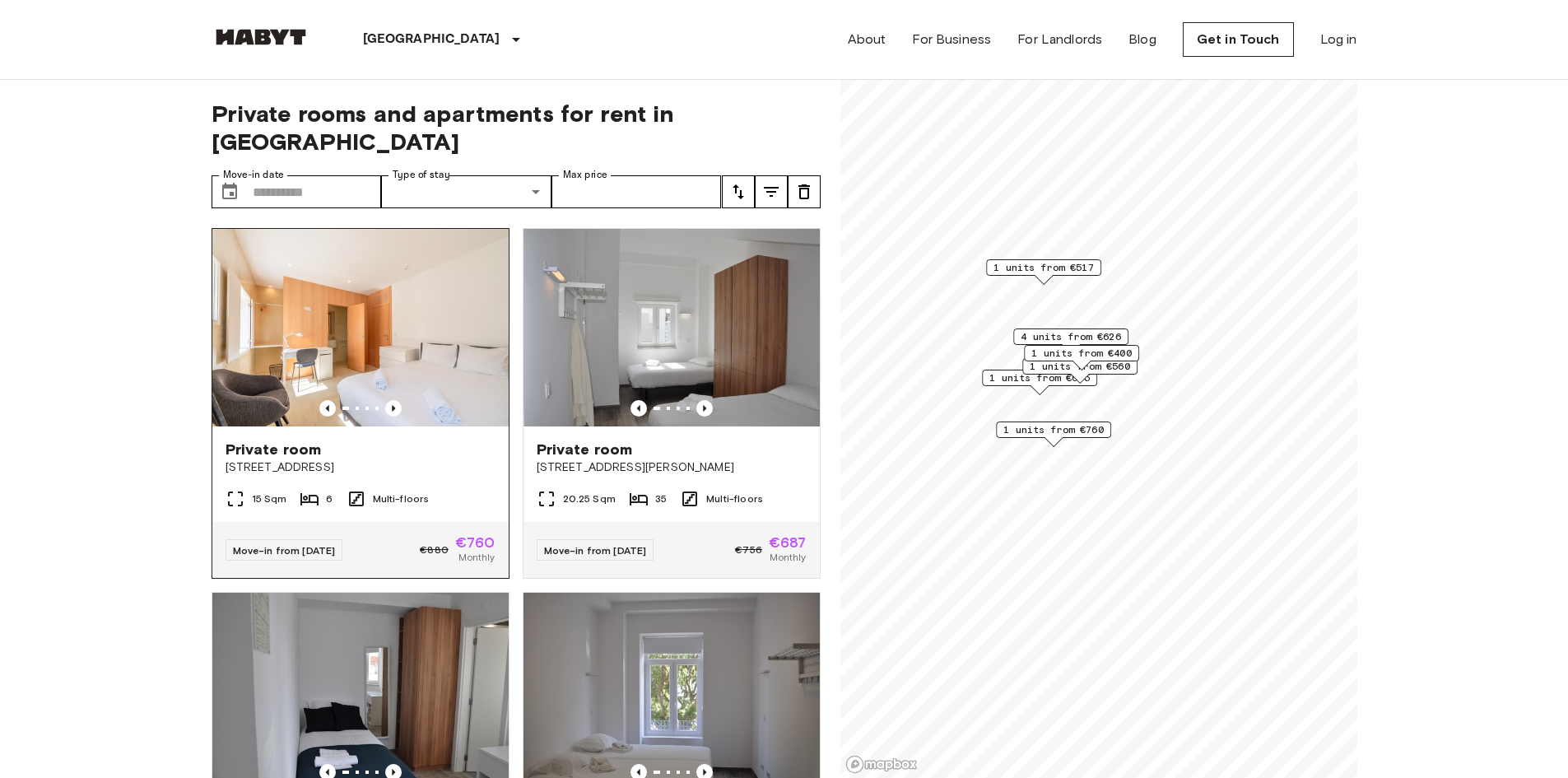
click at [422, 489] on div "15 Sqm 6 Multi-floors" at bounding box center [361, 505] width 297 height 33
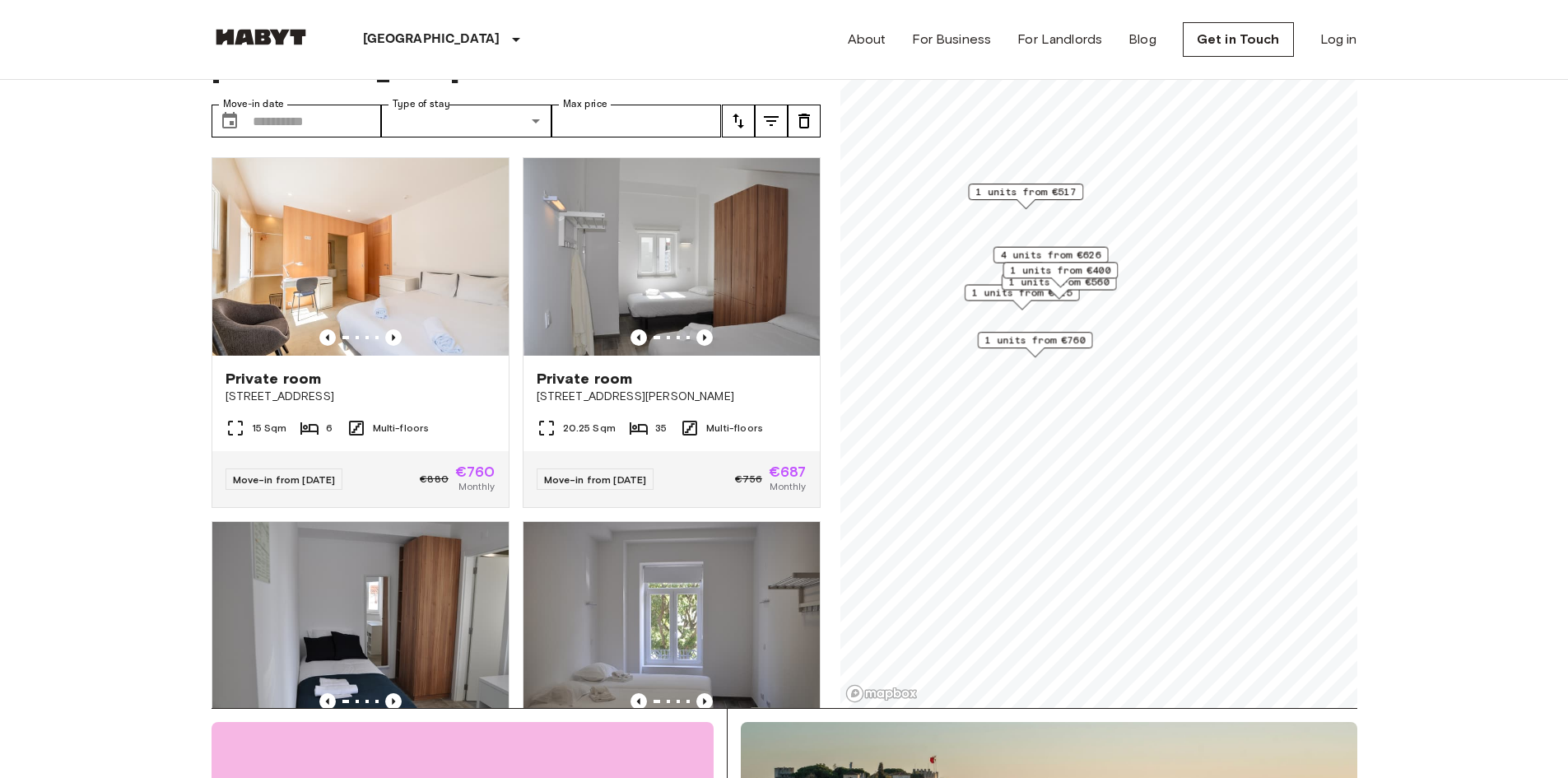
scroll to position [165, 0]
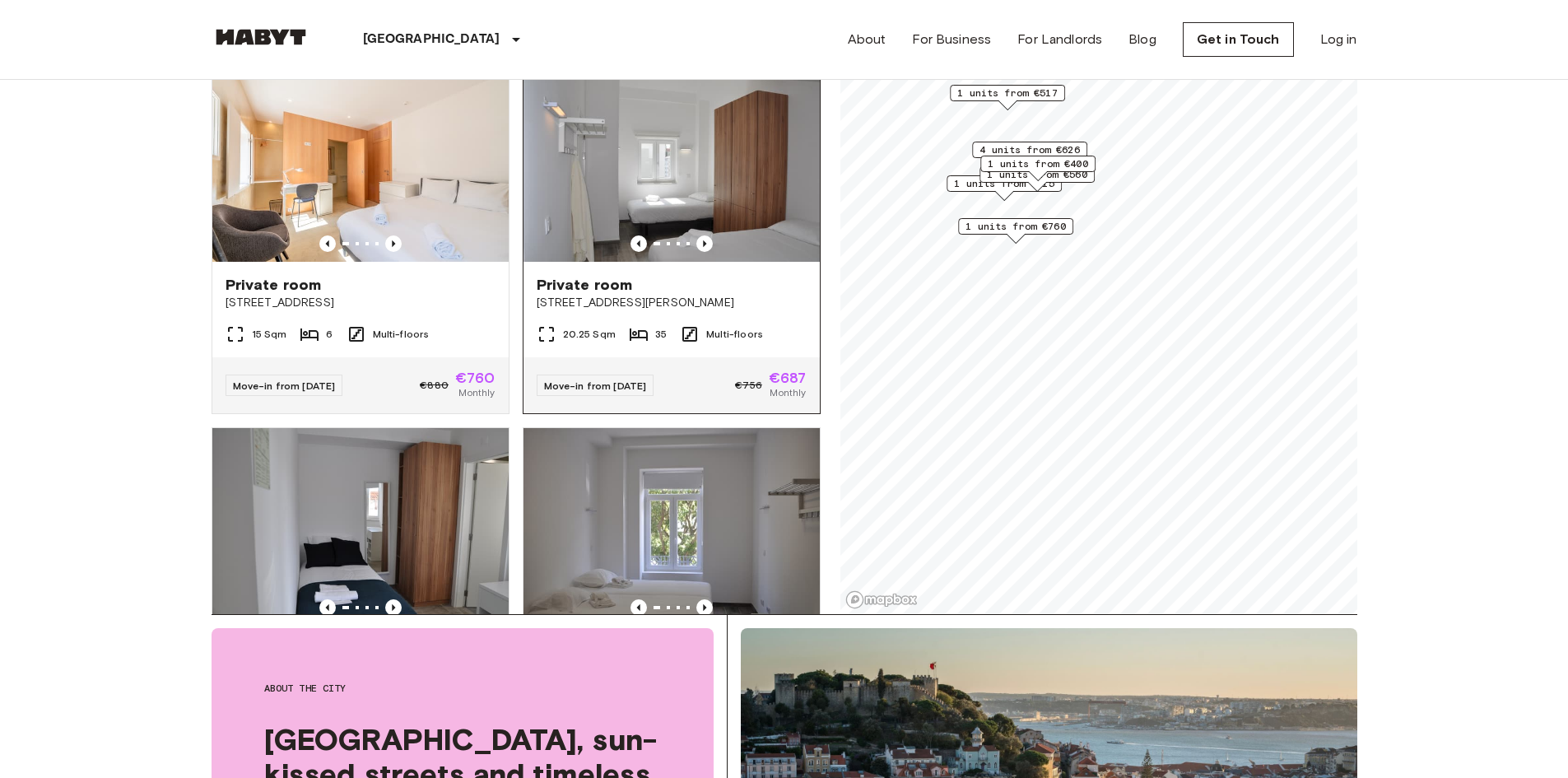
type input "**********"
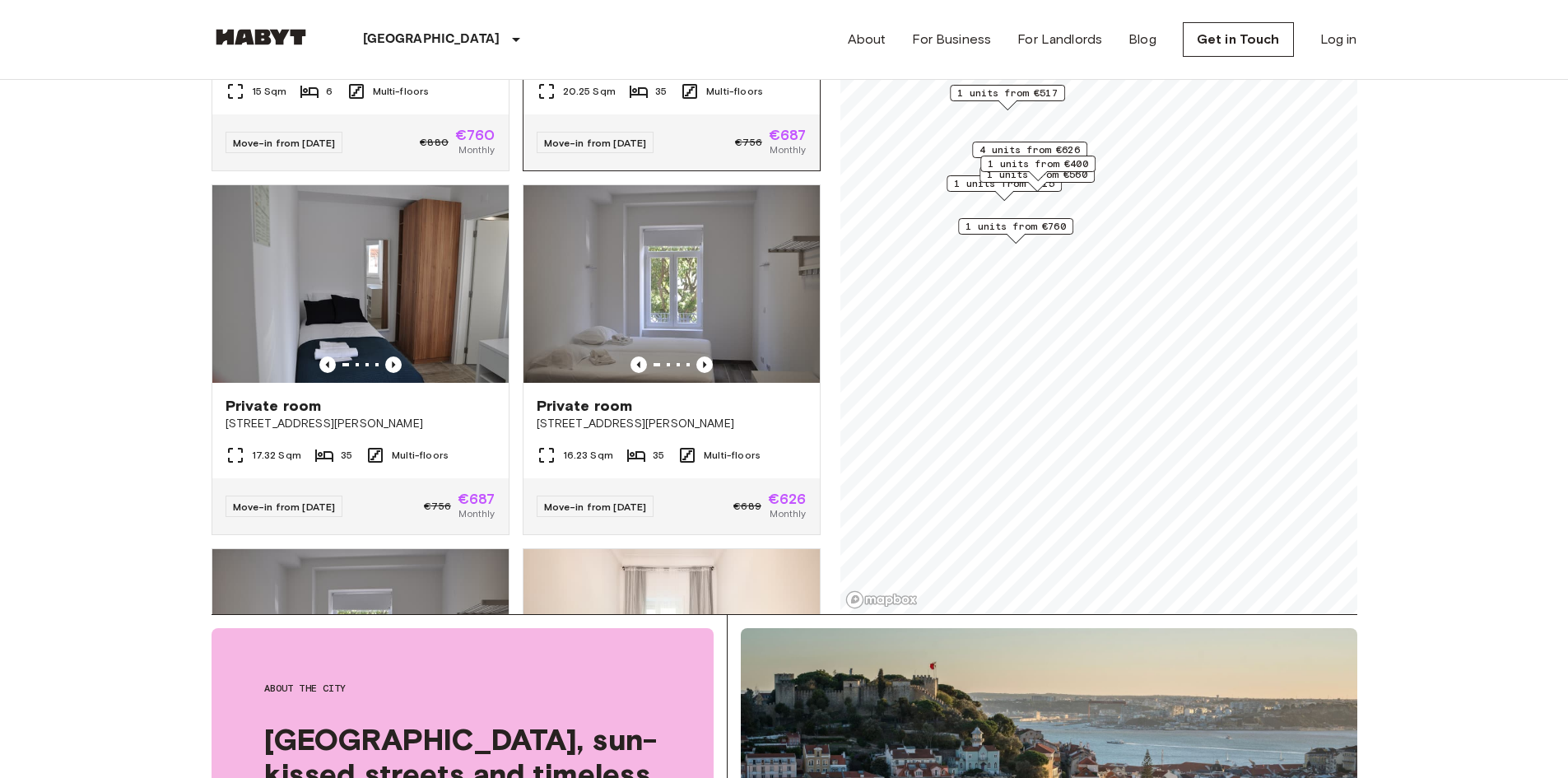
scroll to position [247, 0]
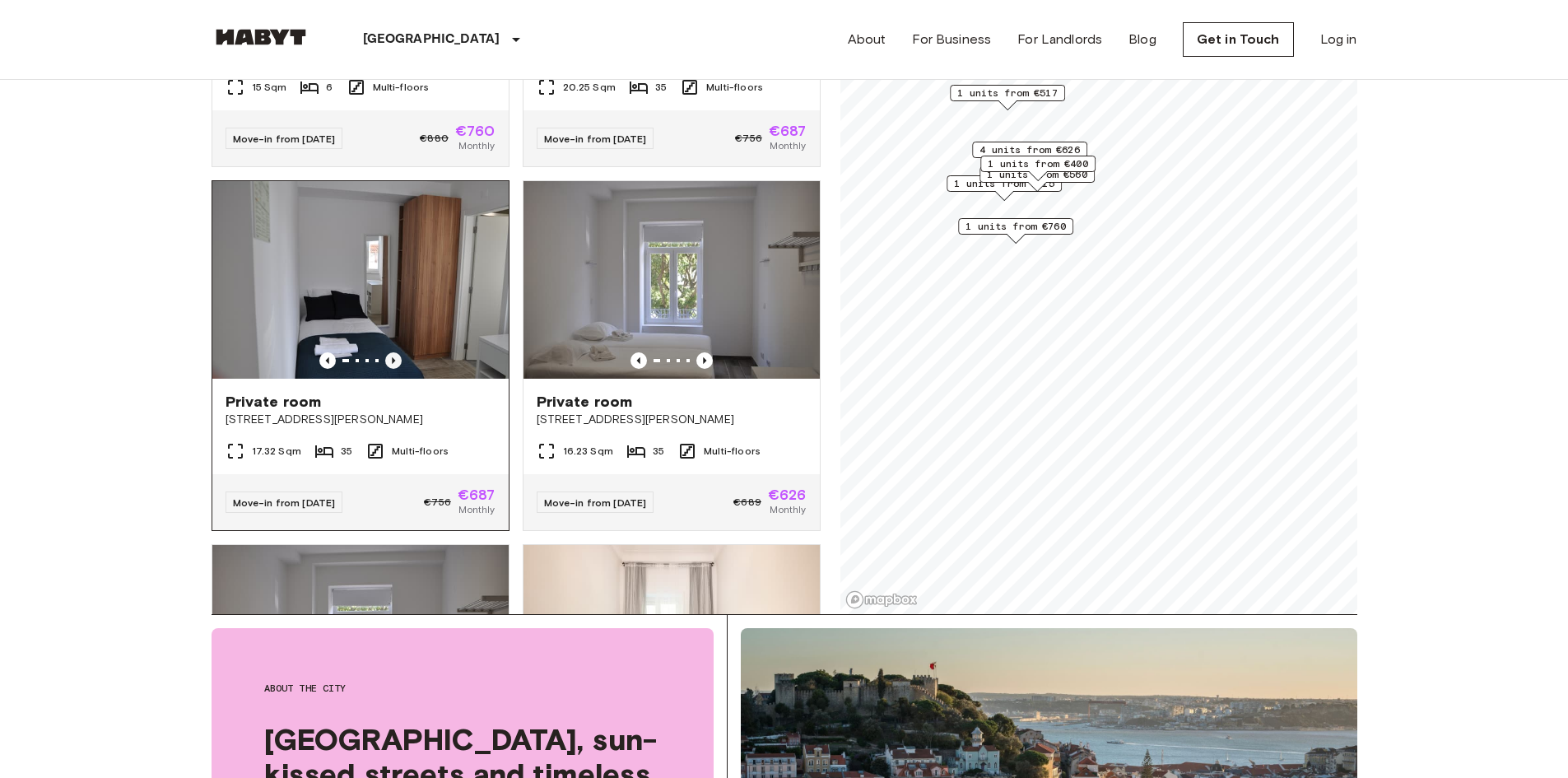
click at [395, 352] on icon "Previous image" at bounding box center [393, 360] width 16 height 16
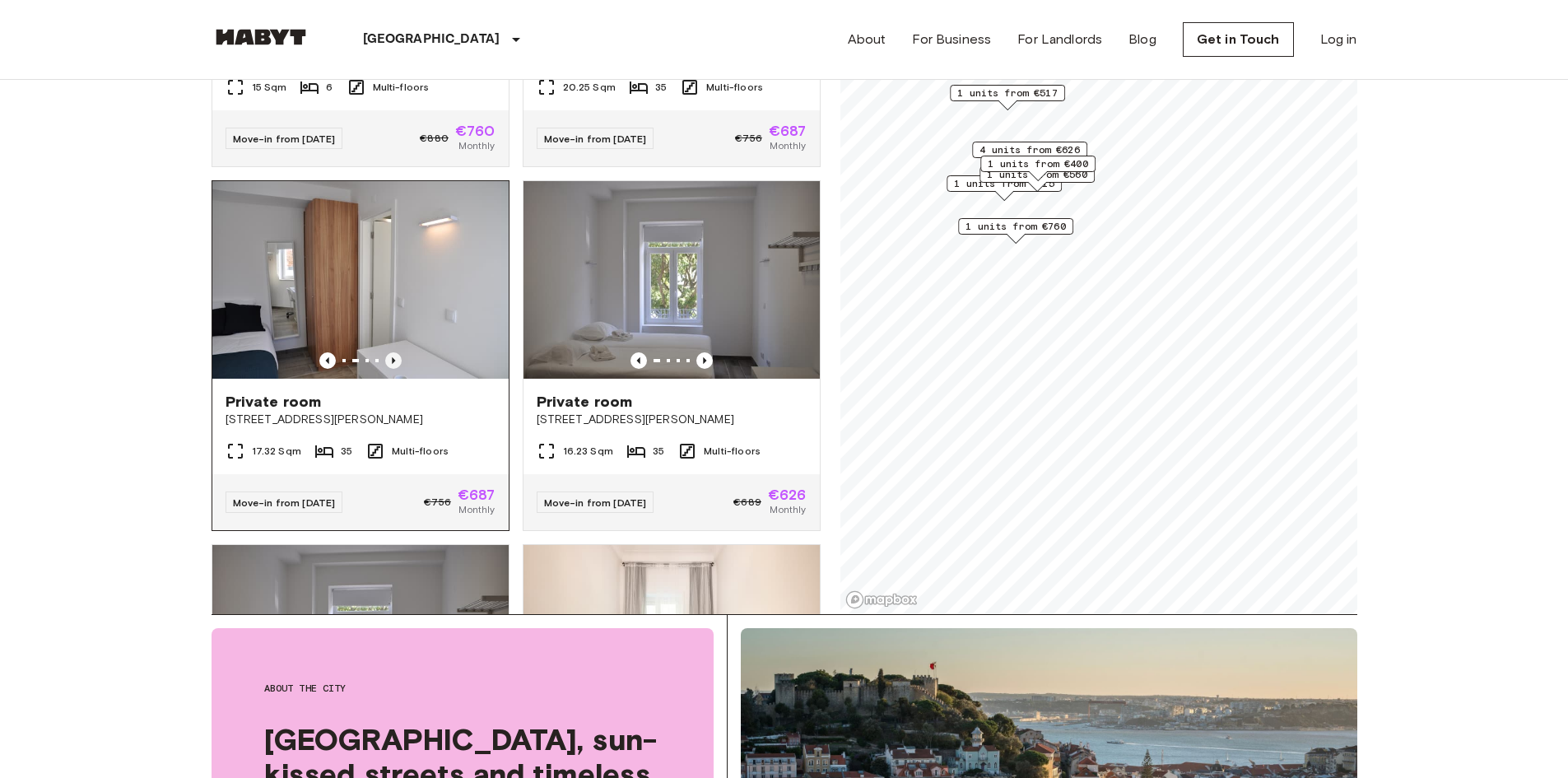
click at [396, 352] on icon "Previous image" at bounding box center [393, 360] width 16 height 16
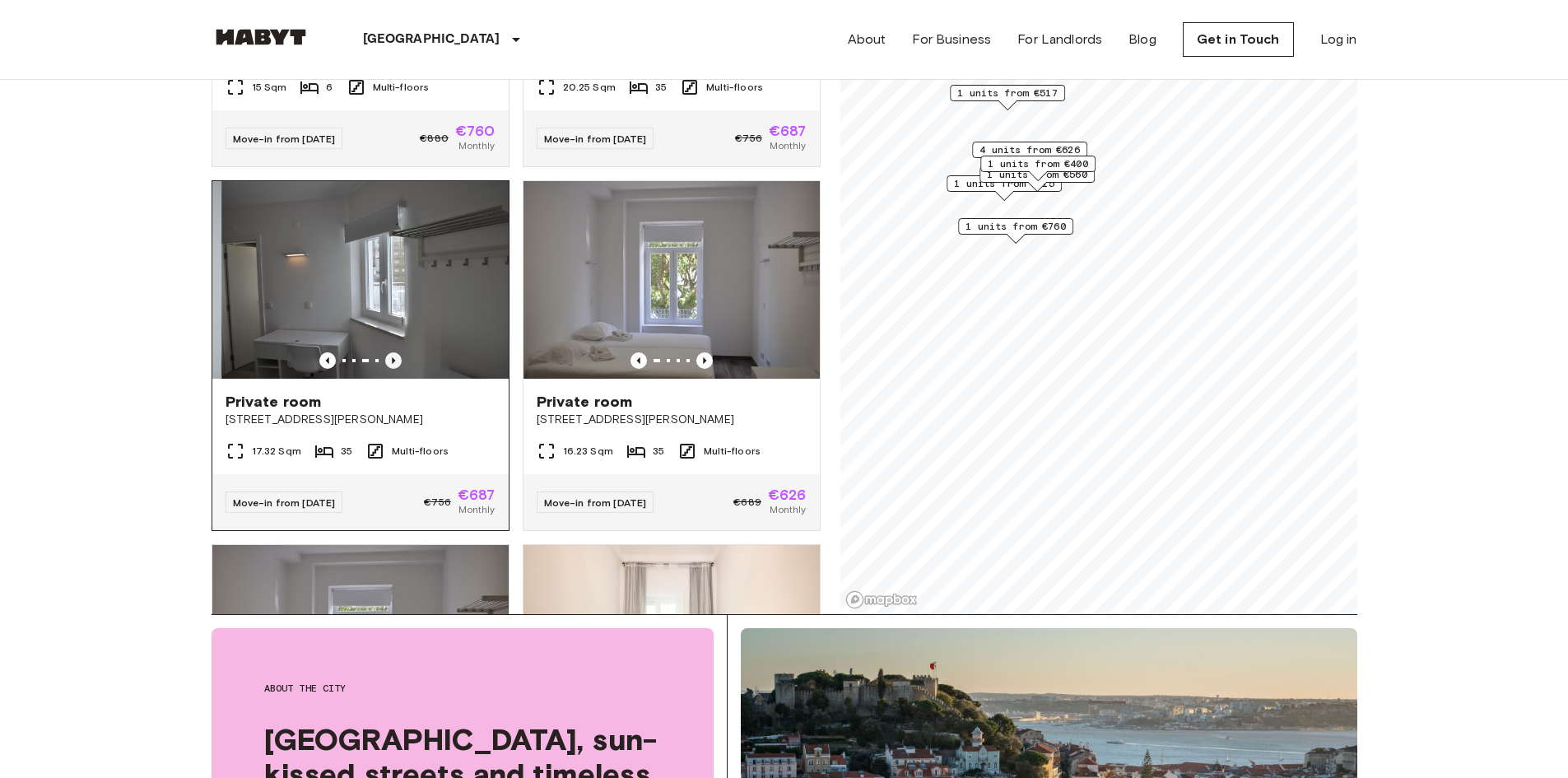
click at [396, 352] on icon "Previous image" at bounding box center [393, 360] width 16 height 16
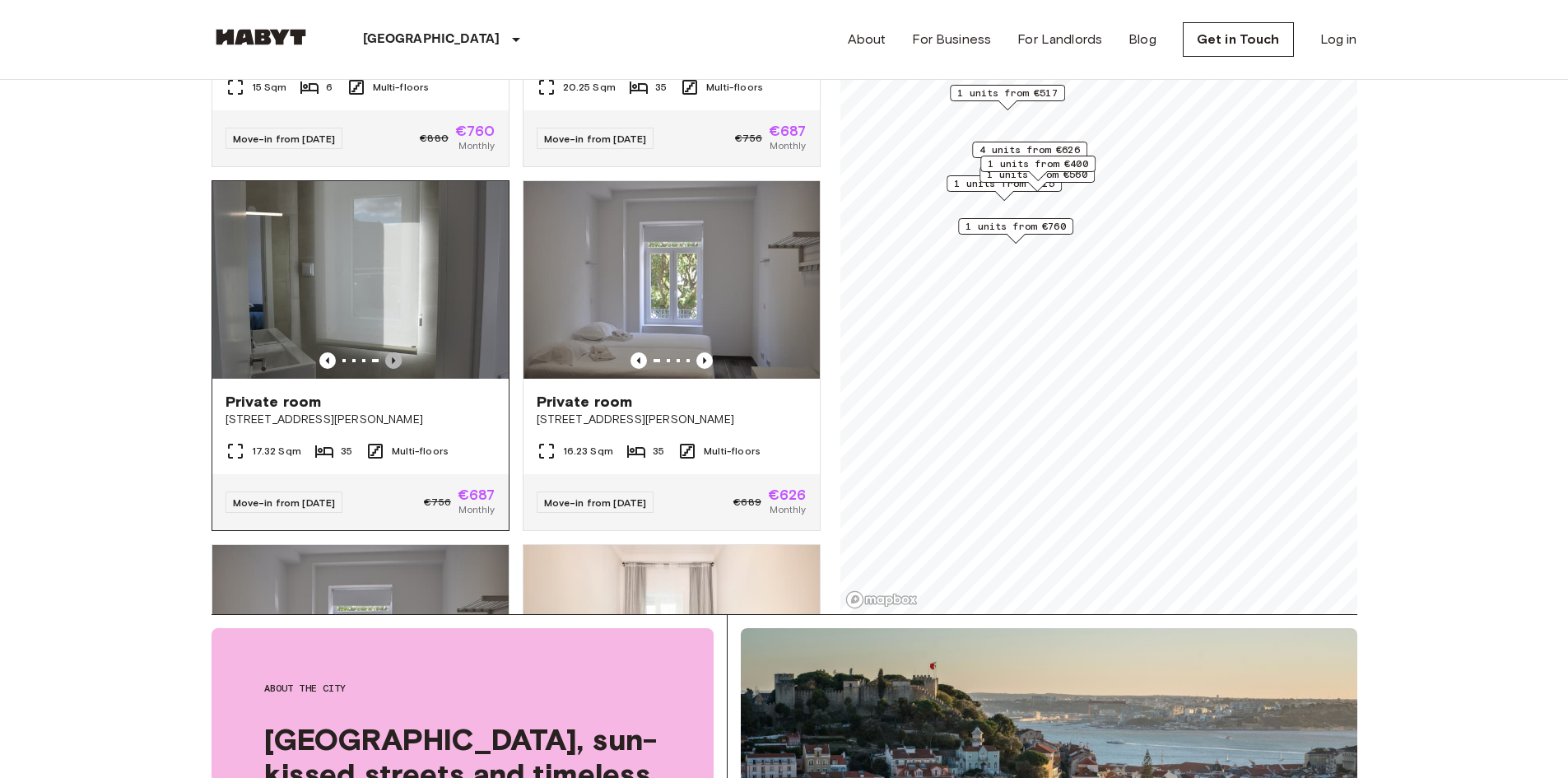
click at [396, 352] on icon "Previous image" at bounding box center [393, 360] width 16 height 16
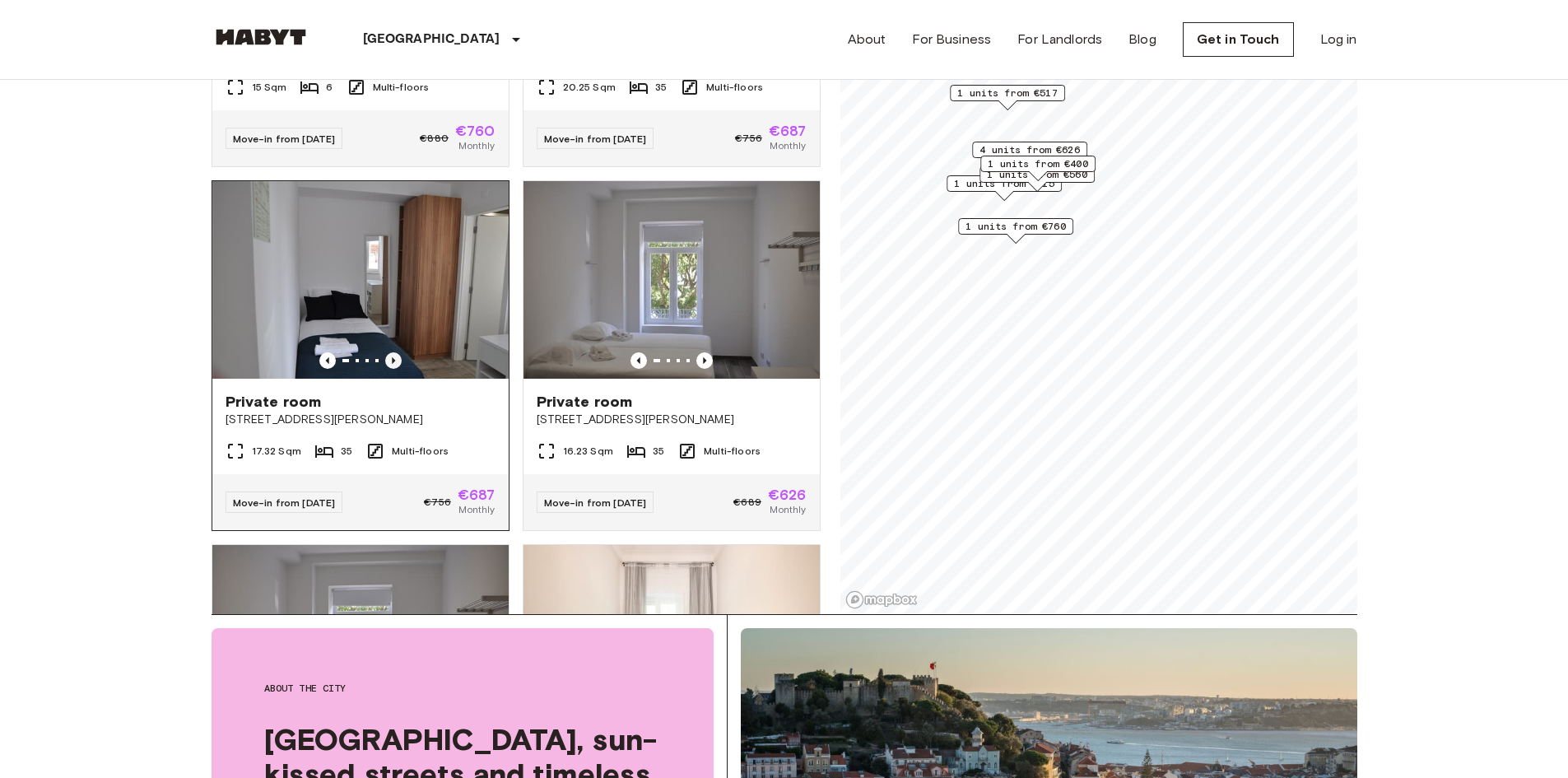
click at [396, 352] on icon "Previous image" at bounding box center [393, 360] width 16 height 16
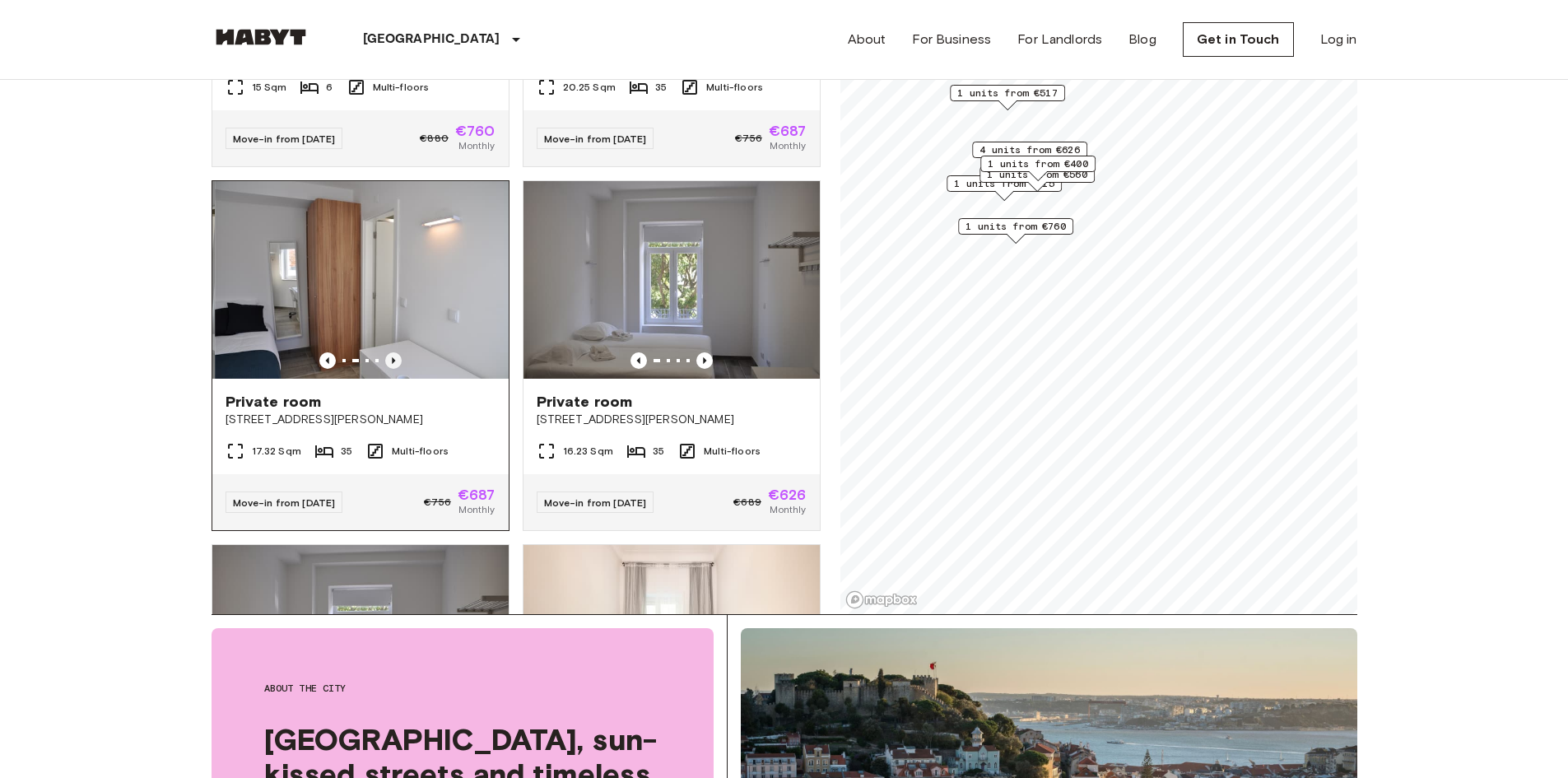
click at [396, 352] on icon "Previous image" at bounding box center [393, 360] width 16 height 16
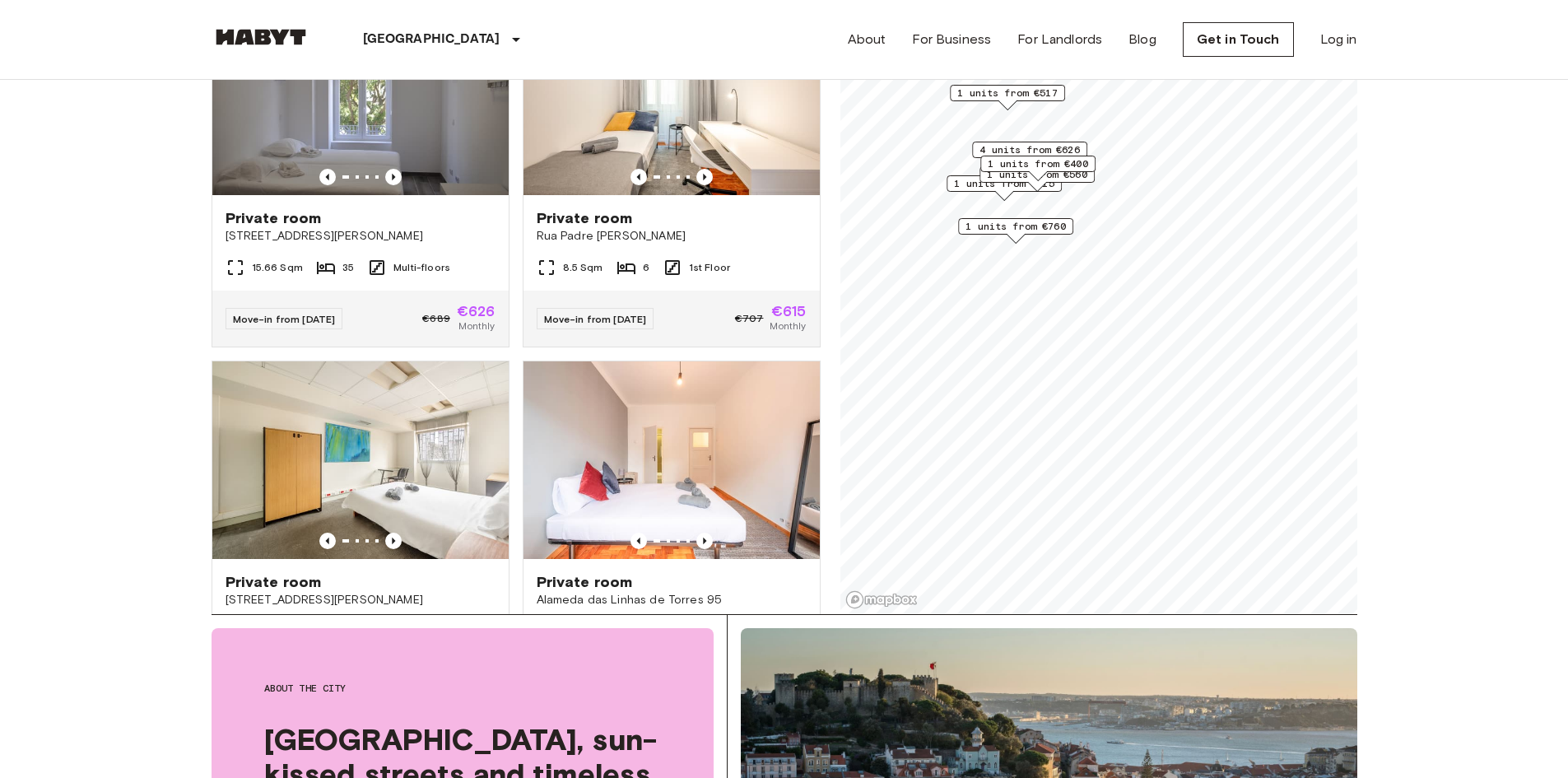
scroll to position [906, 0]
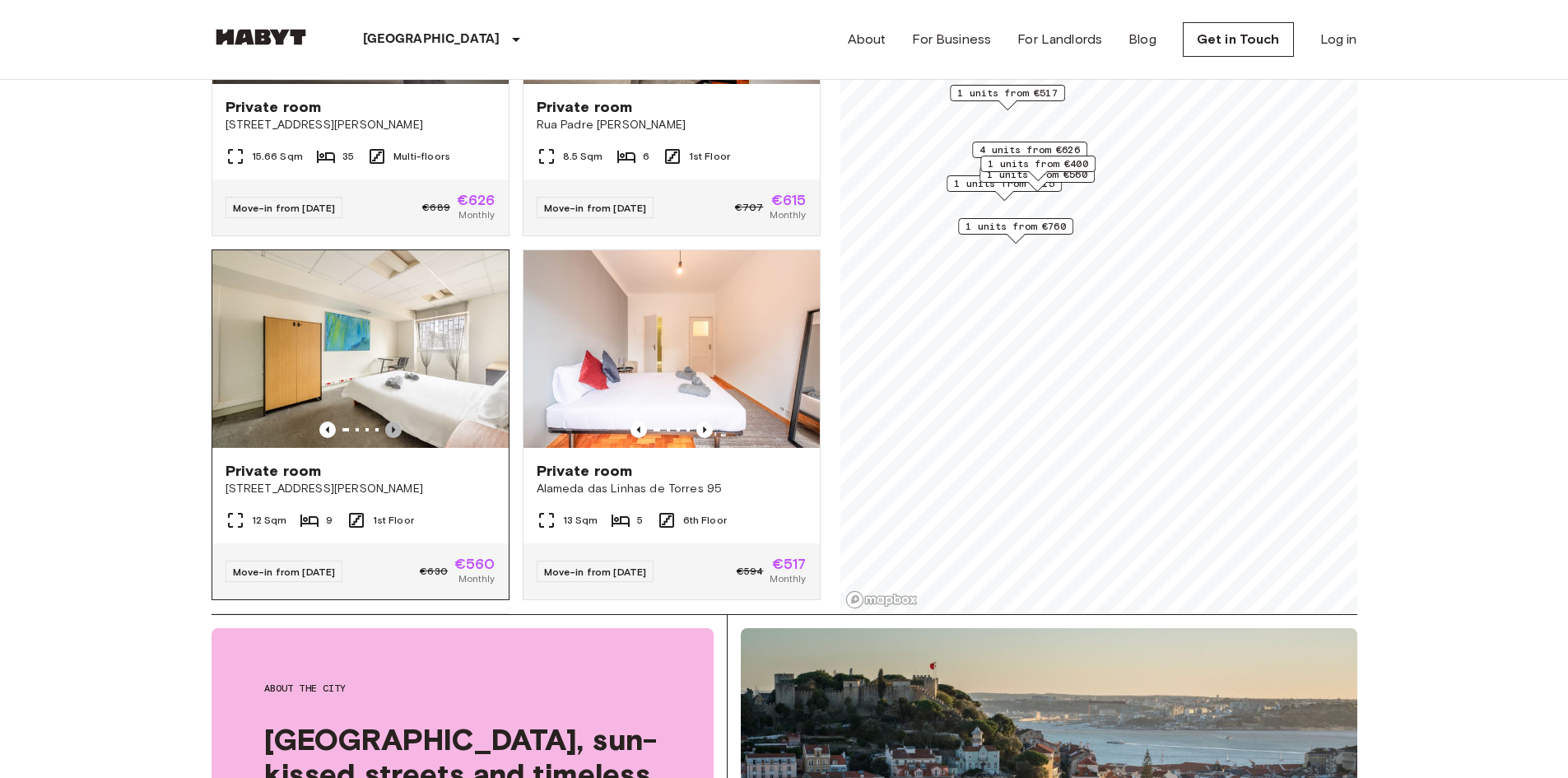
click at [385, 422] on icon "Previous image" at bounding box center [393, 430] width 16 height 16
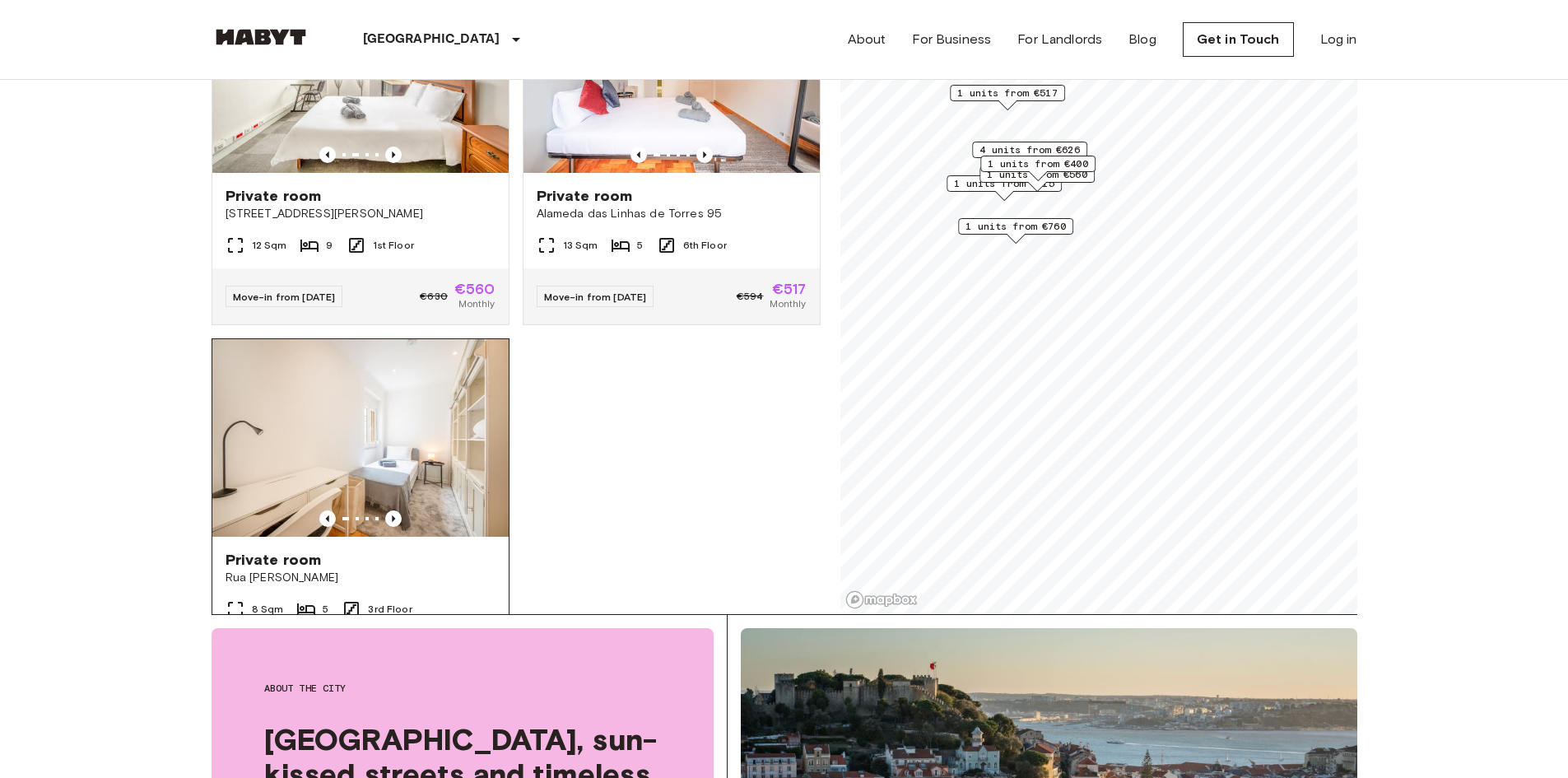
scroll to position [1067, 0]
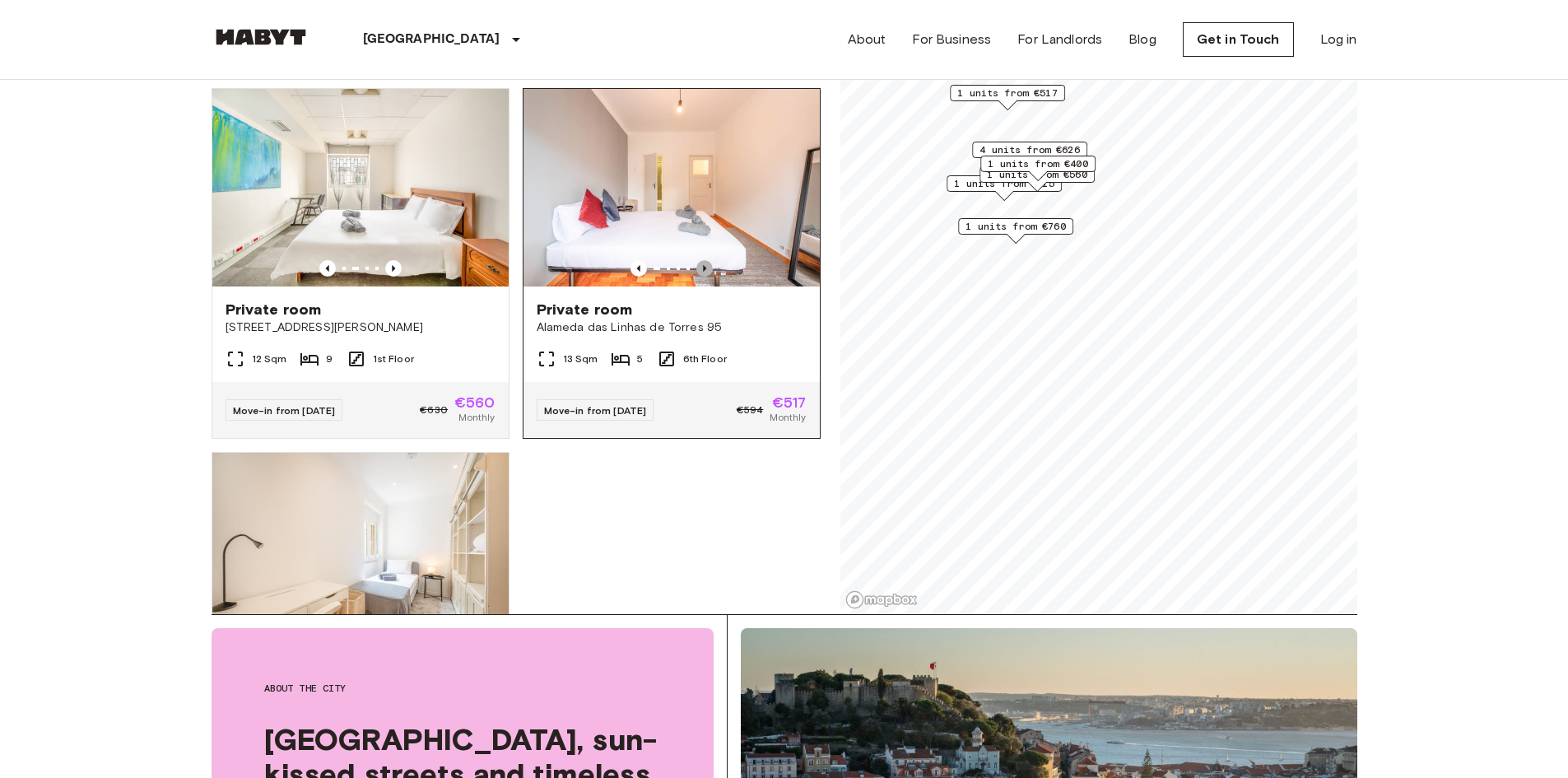
click at [698, 261] on icon "Previous image" at bounding box center [704, 268] width 16 height 16
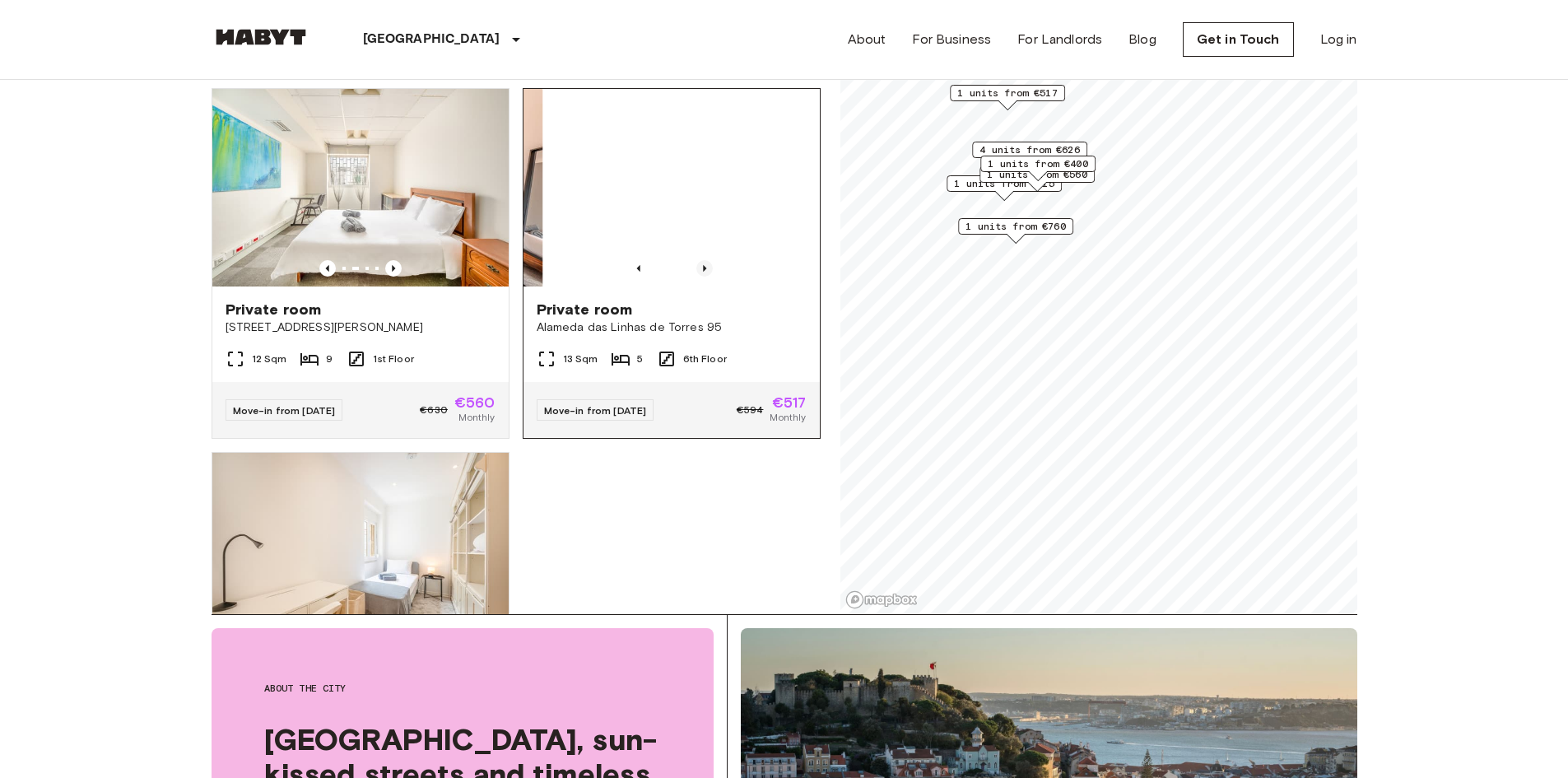
click at [698, 261] on icon "Previous image" at bounding box center [704, 268] width 16 height 16
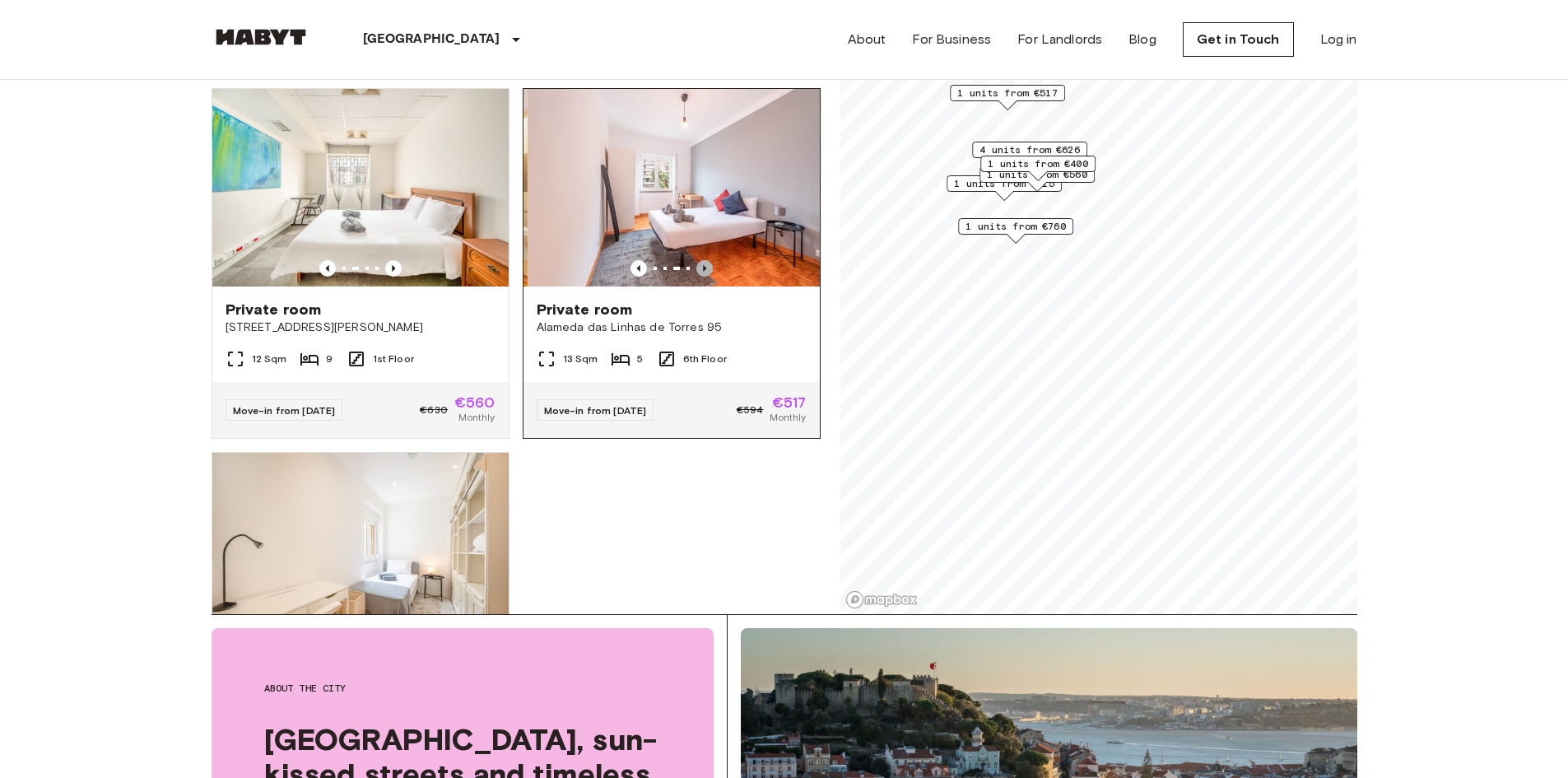
click at [698, 261] on icon "Previous image" at bounding box center [704, 268] width 16 height 16
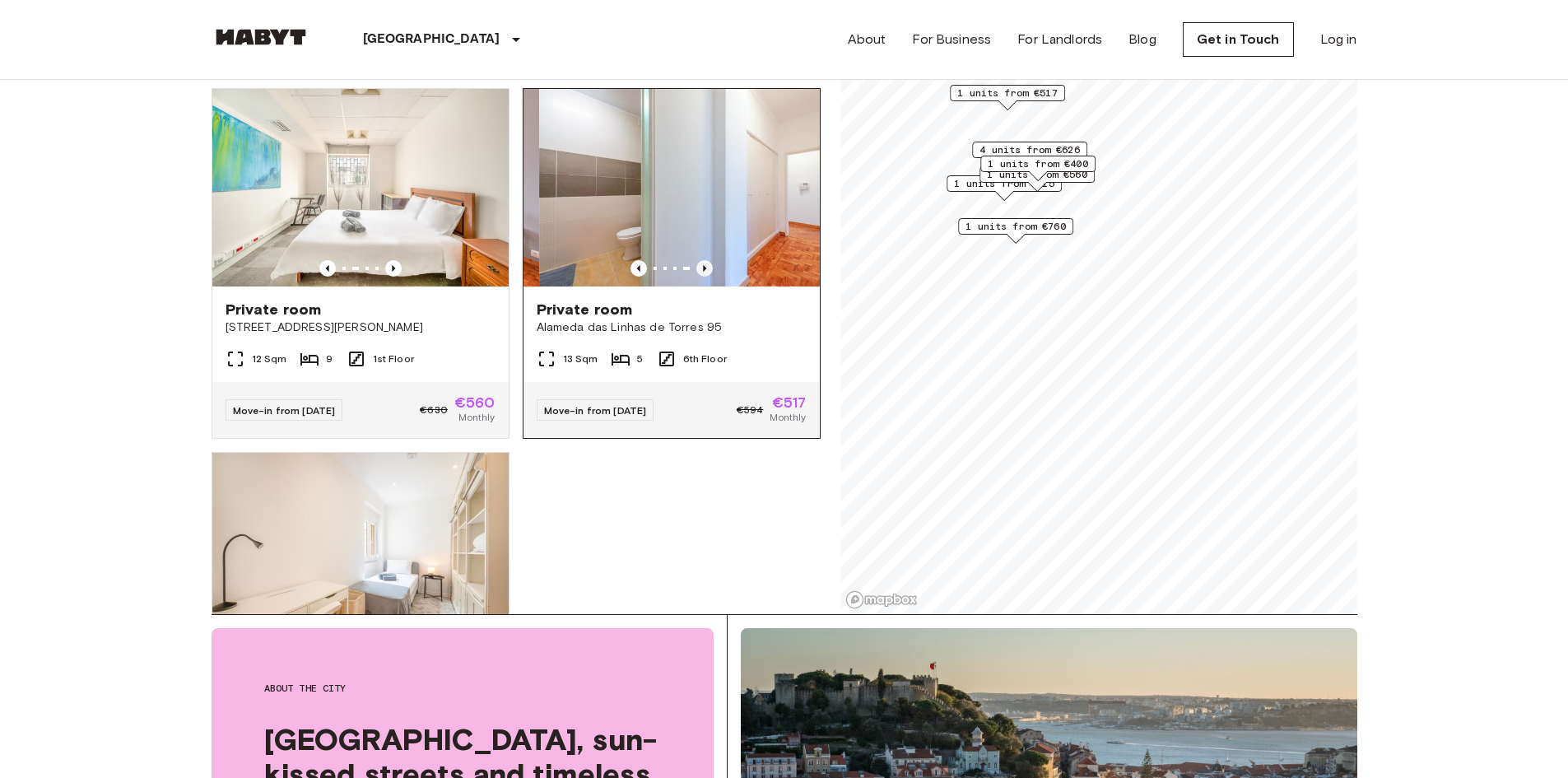
click at [698, 261] on icon "Previous image" at bounding box center [704, 268] width 16 height 16
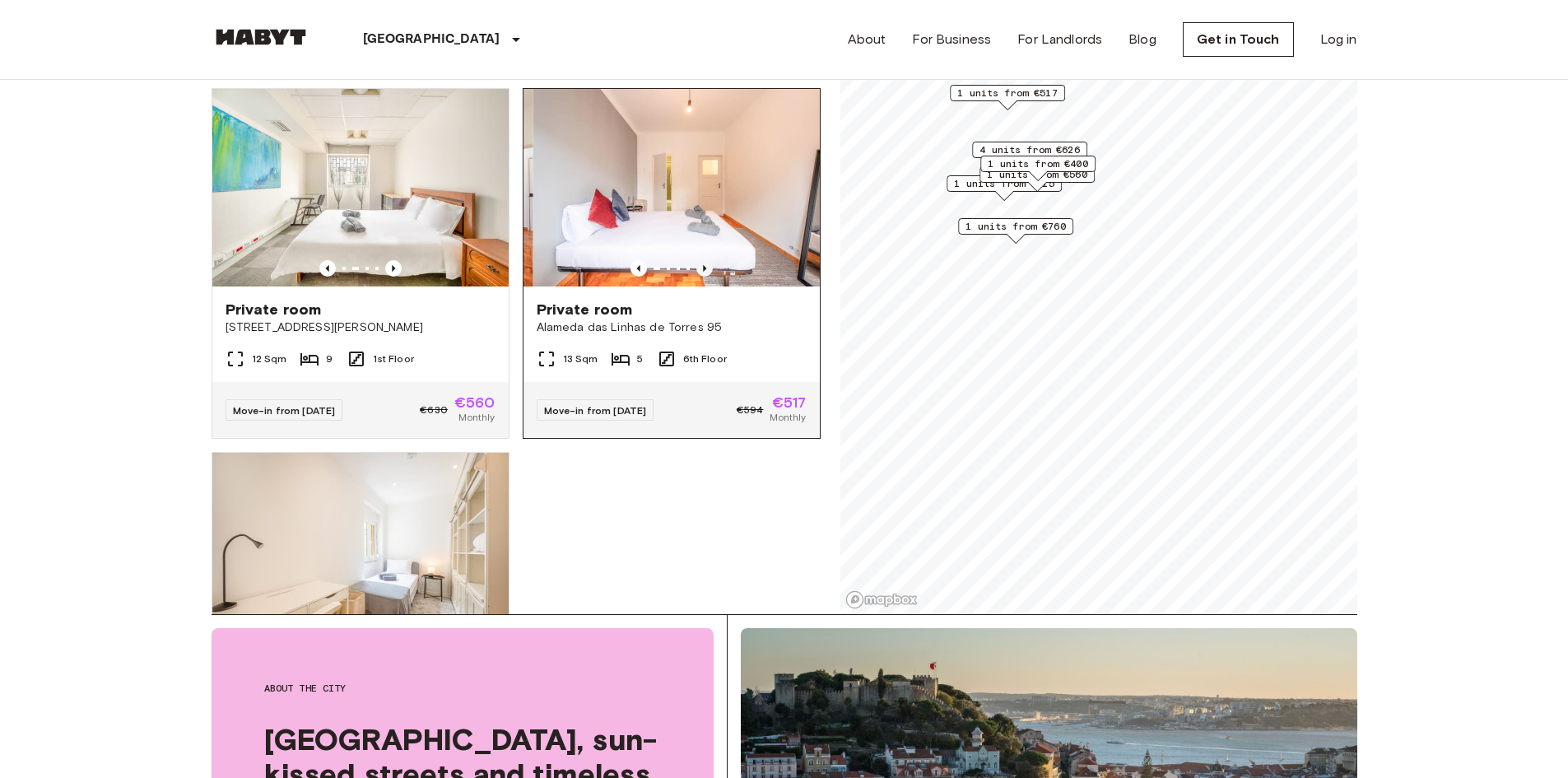
click at [697, 260] on icon "Previous image" at bounding box center [704, 268] width 16 height 16
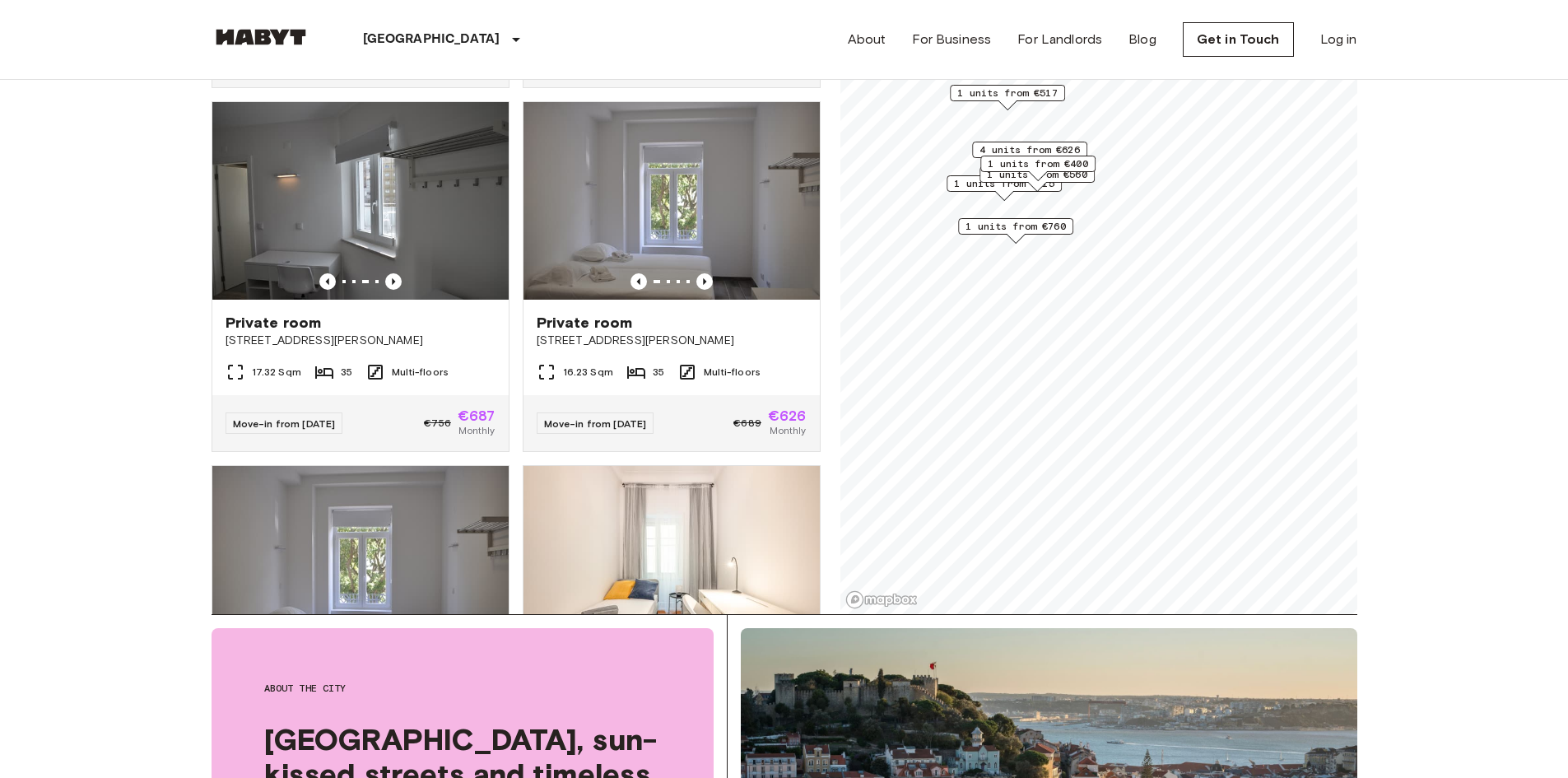
scroll to position [0, 0]
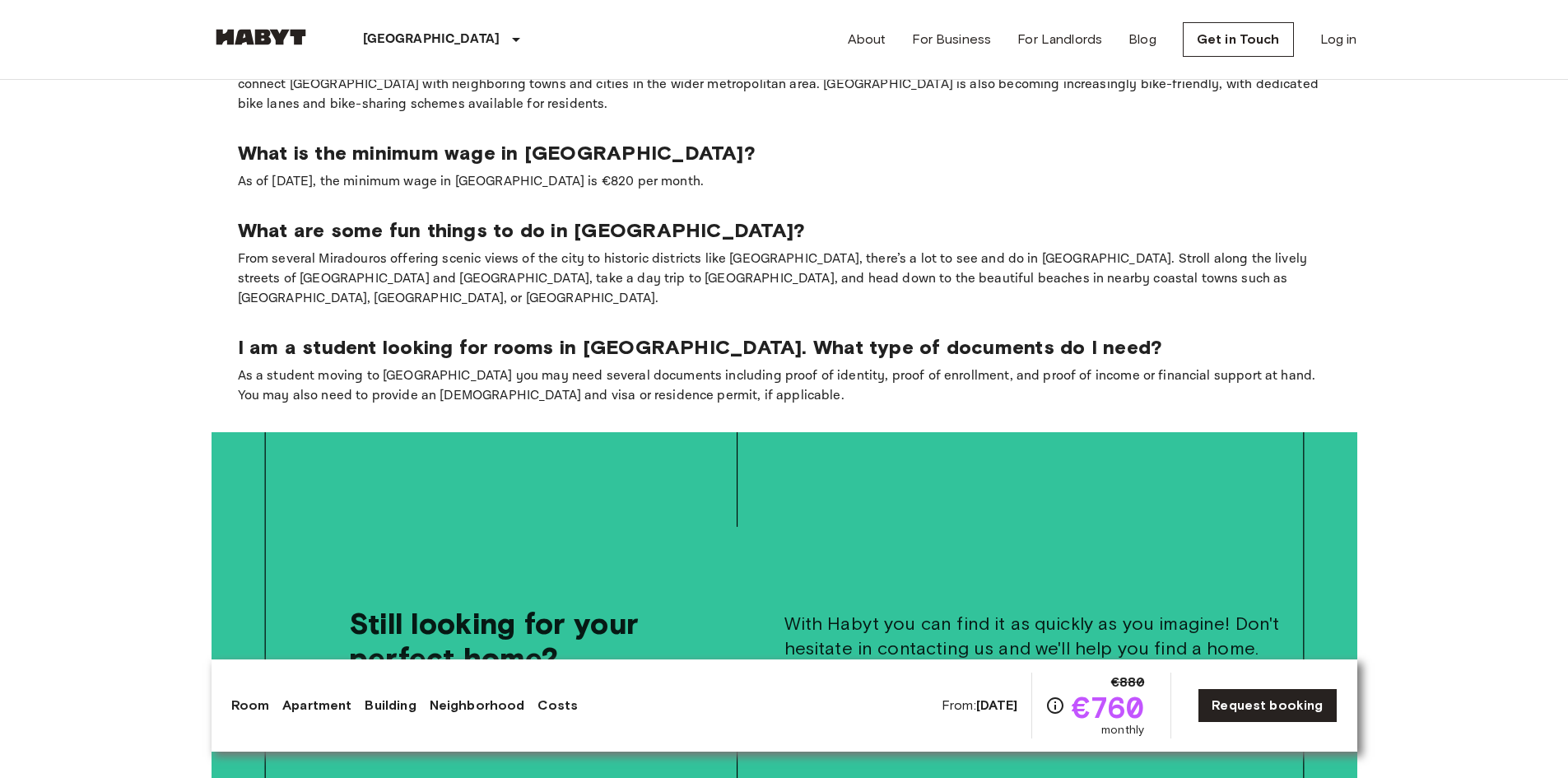
scroll to position [3541, 0]
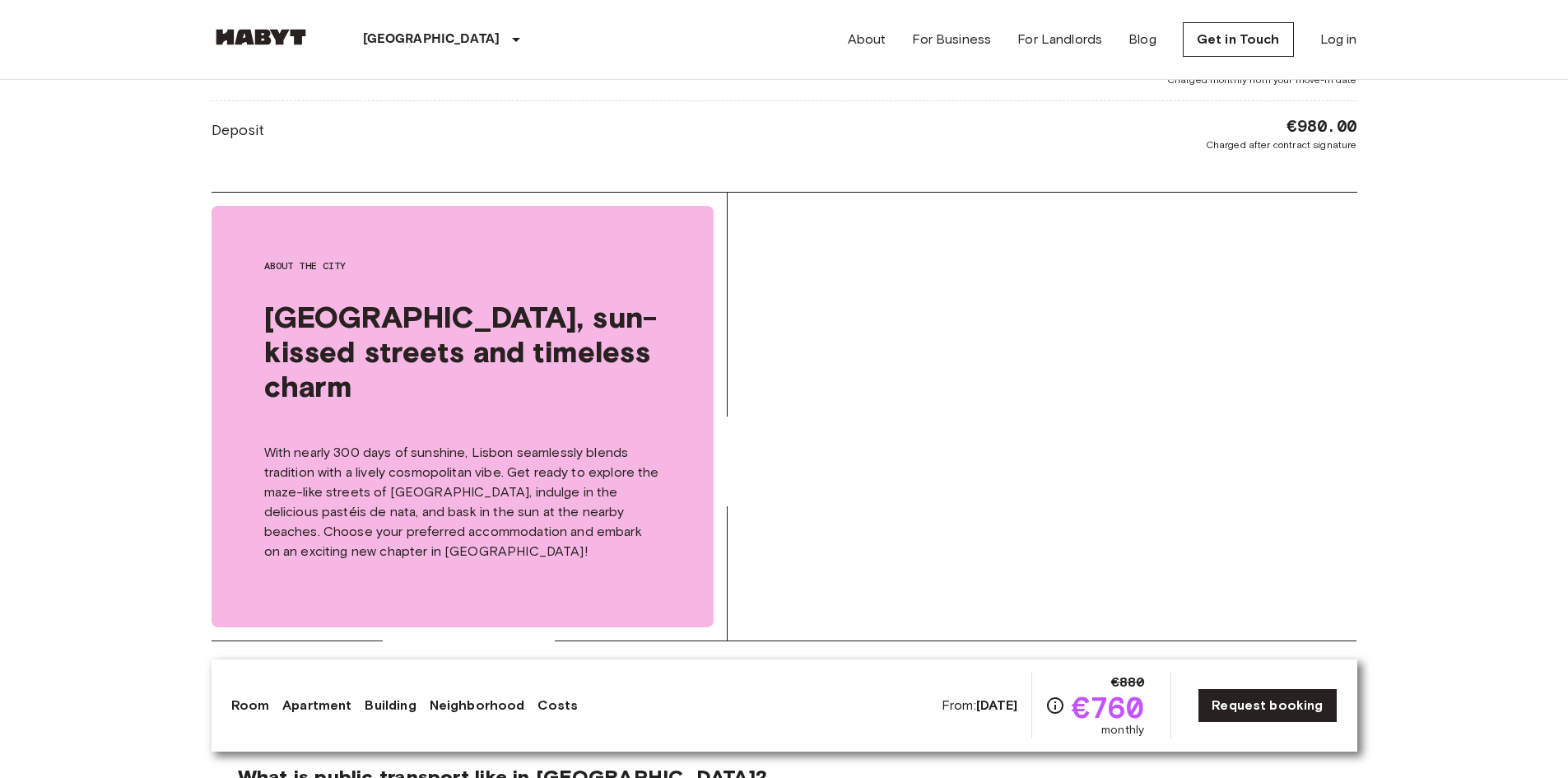
scroll to position [2141, 0]
